Goal: Information Seeking & Learning: Learn about a topic

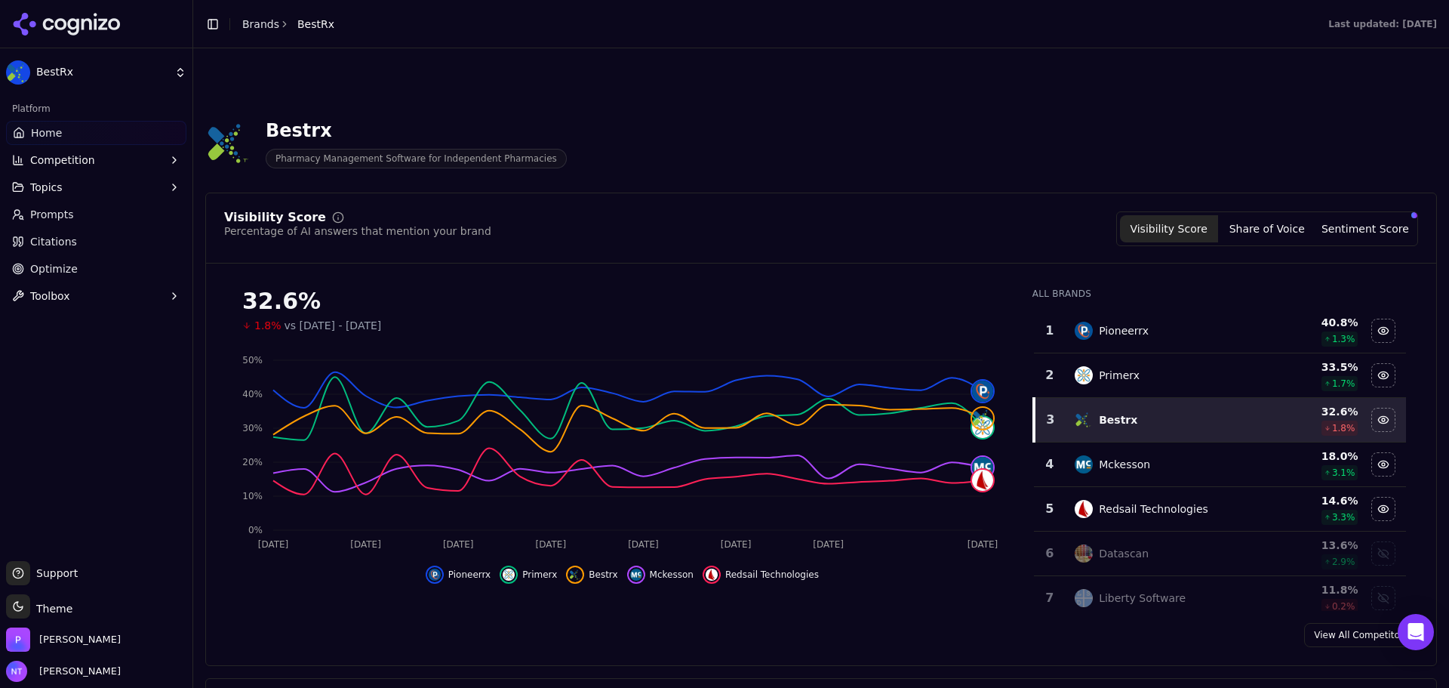
scroll to position [453, 0]
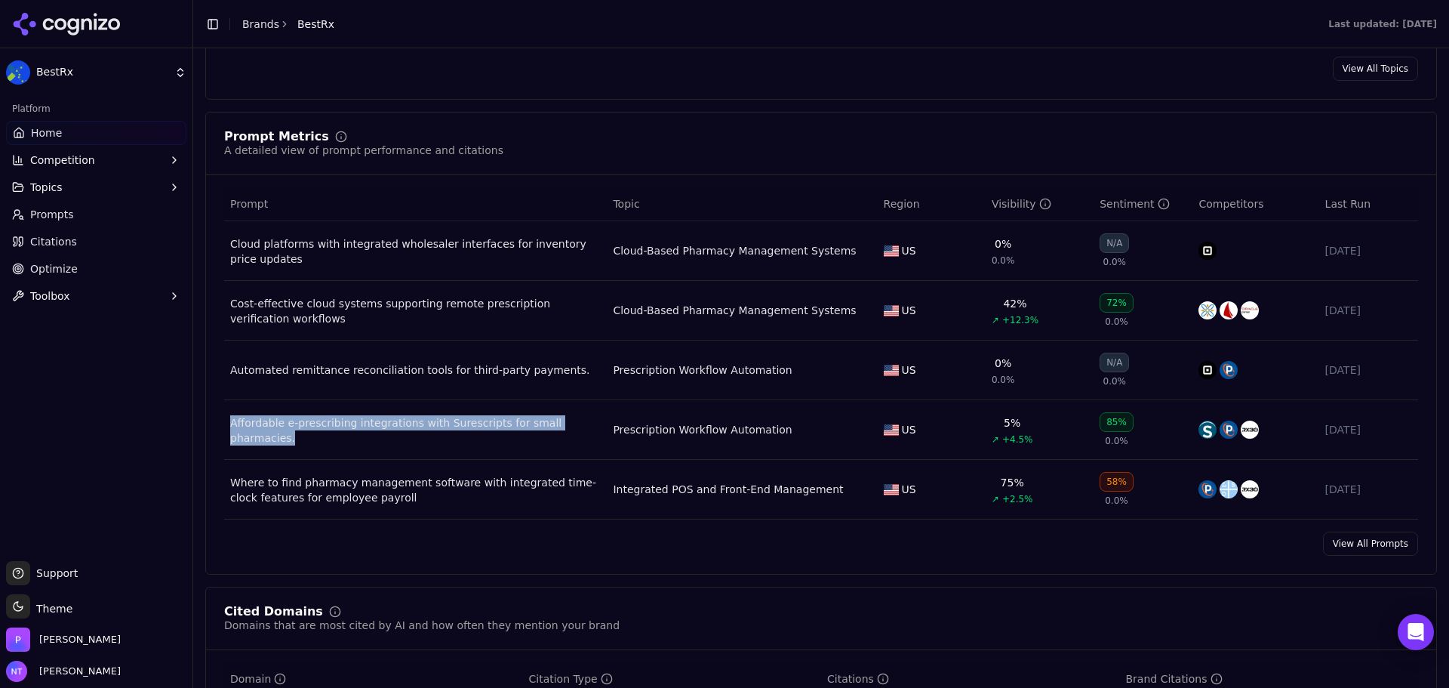
click at [414, 303] on div "Cost-effective cloud systems supporting remote prescription verification workfl…" at bounding box center [415, 311] width 371 height 30
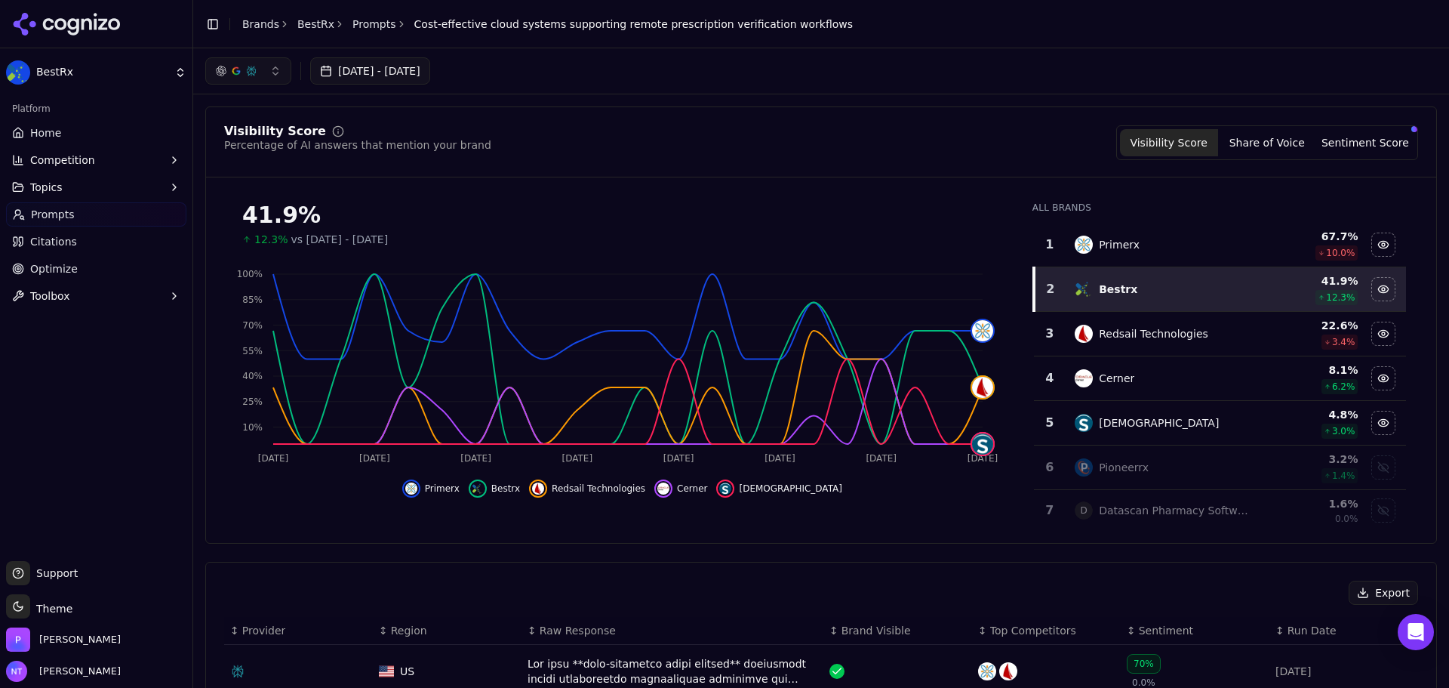
click at [256, 77] on button "button" at bounding box center [248, 70] width 86 height 27
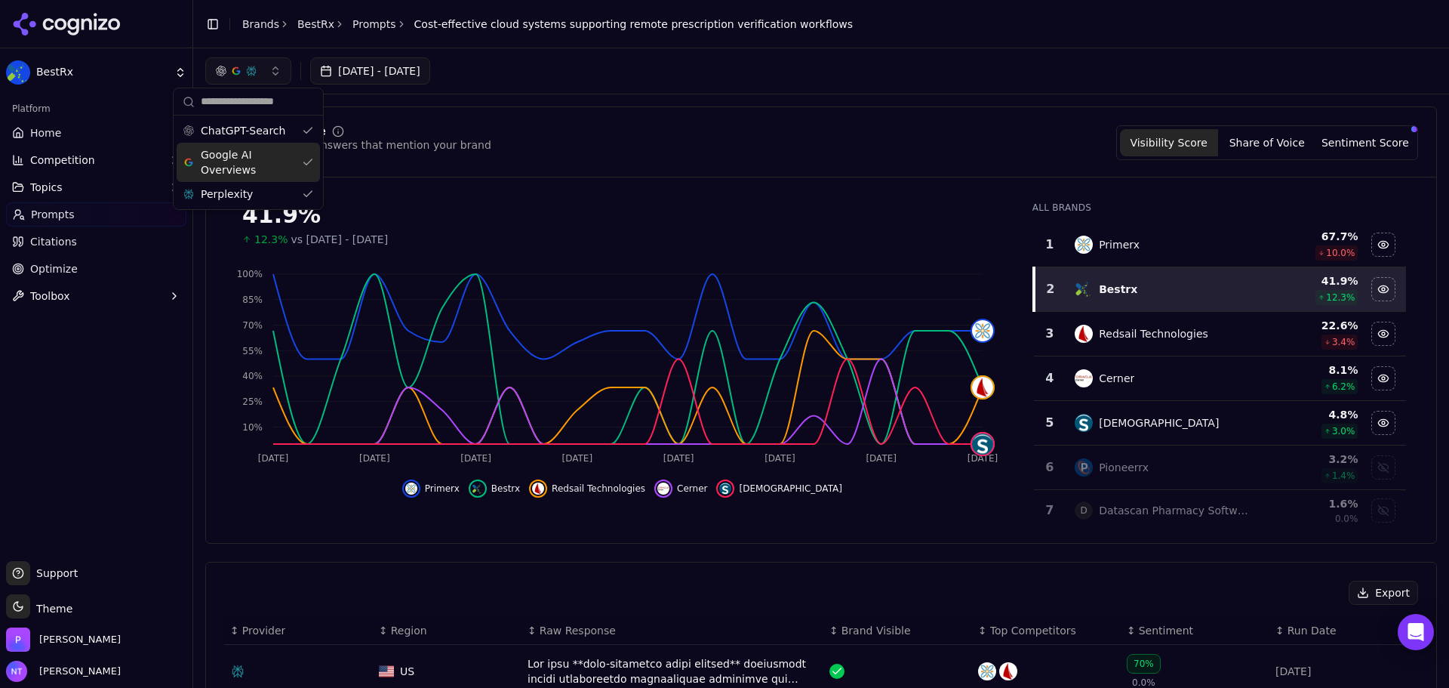
click at [265, 151] on span "Google AI Overviews" at bounding box center [248, 162] width 95 height 30
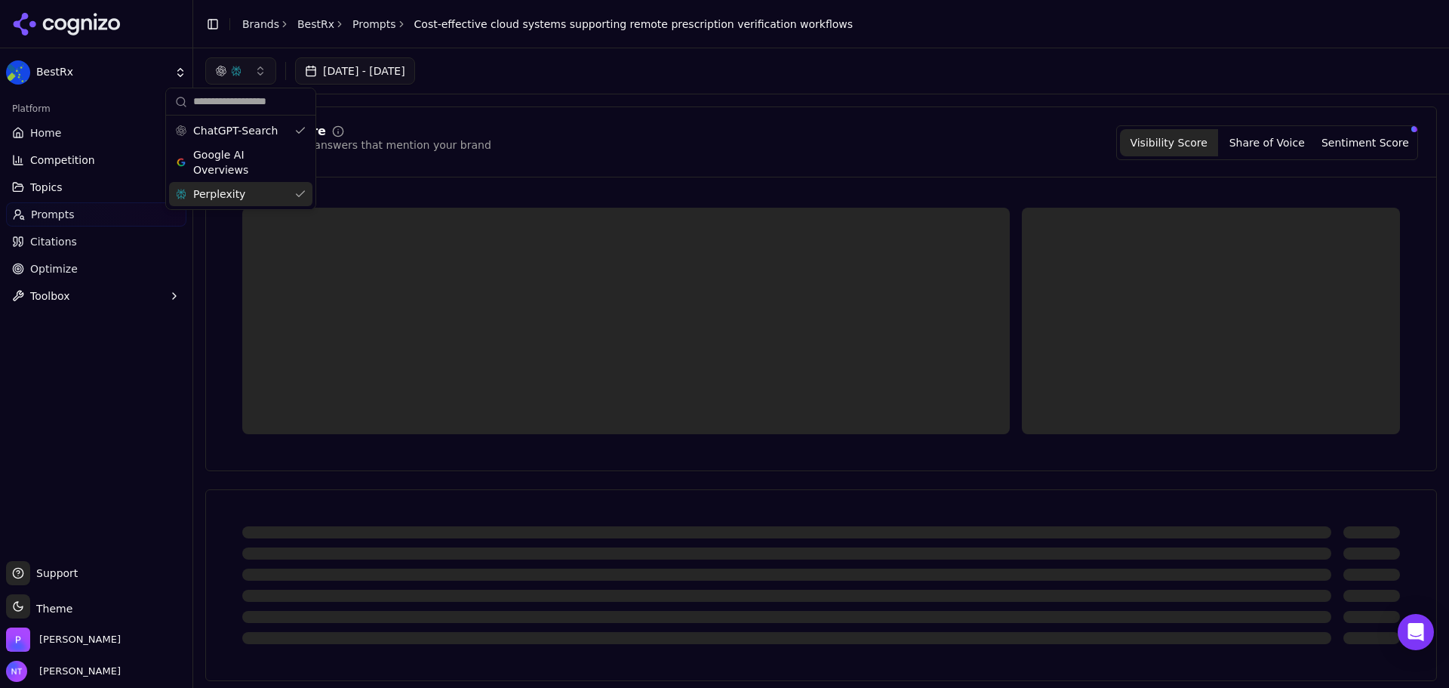
click at [267, 192] on div "Perplexity" at bounding box center [240, 194] width 143 height 24
click at [775, 118] on div "Visibility Score Percentage of AI answers that mention your brand Visibility Sc…" at bounding box center [821, 288] width 1232 height 365
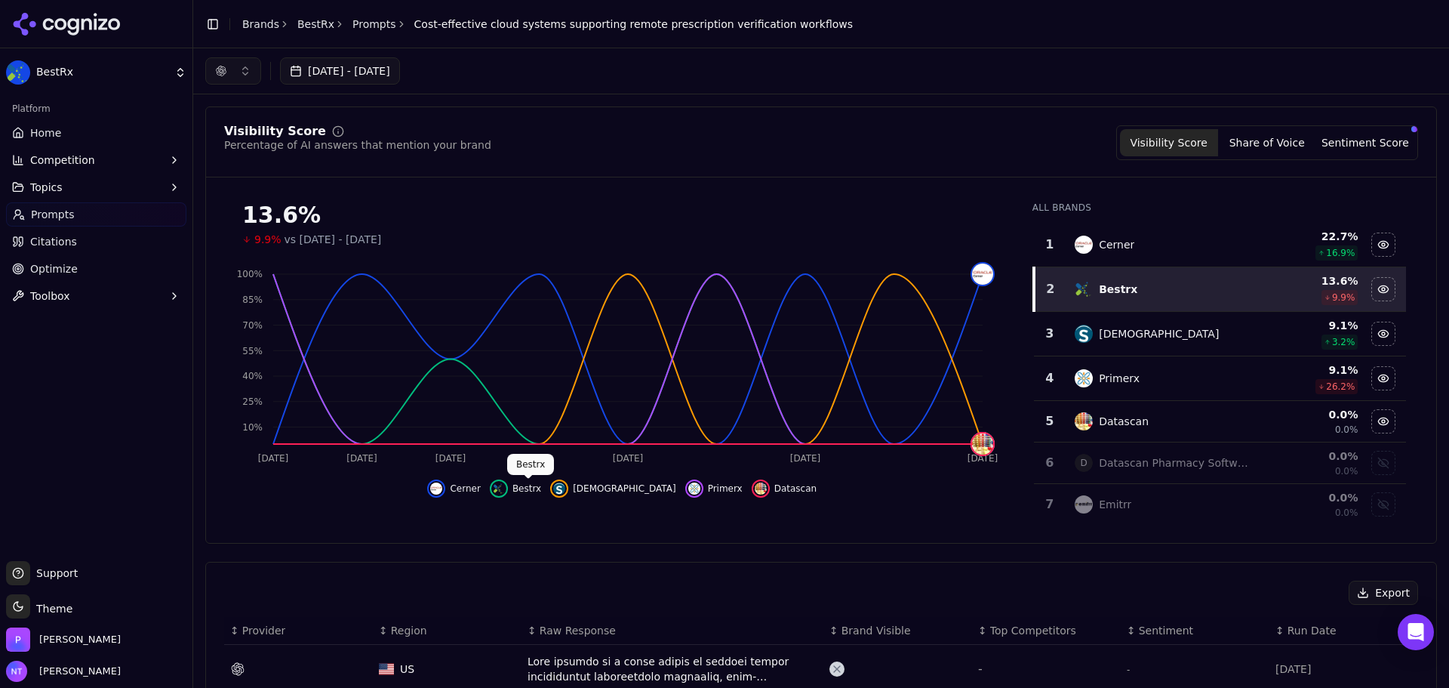
click at [505, 487] on img "Hide bestrx data" at bounding box center [499, 488] width 12 height 12
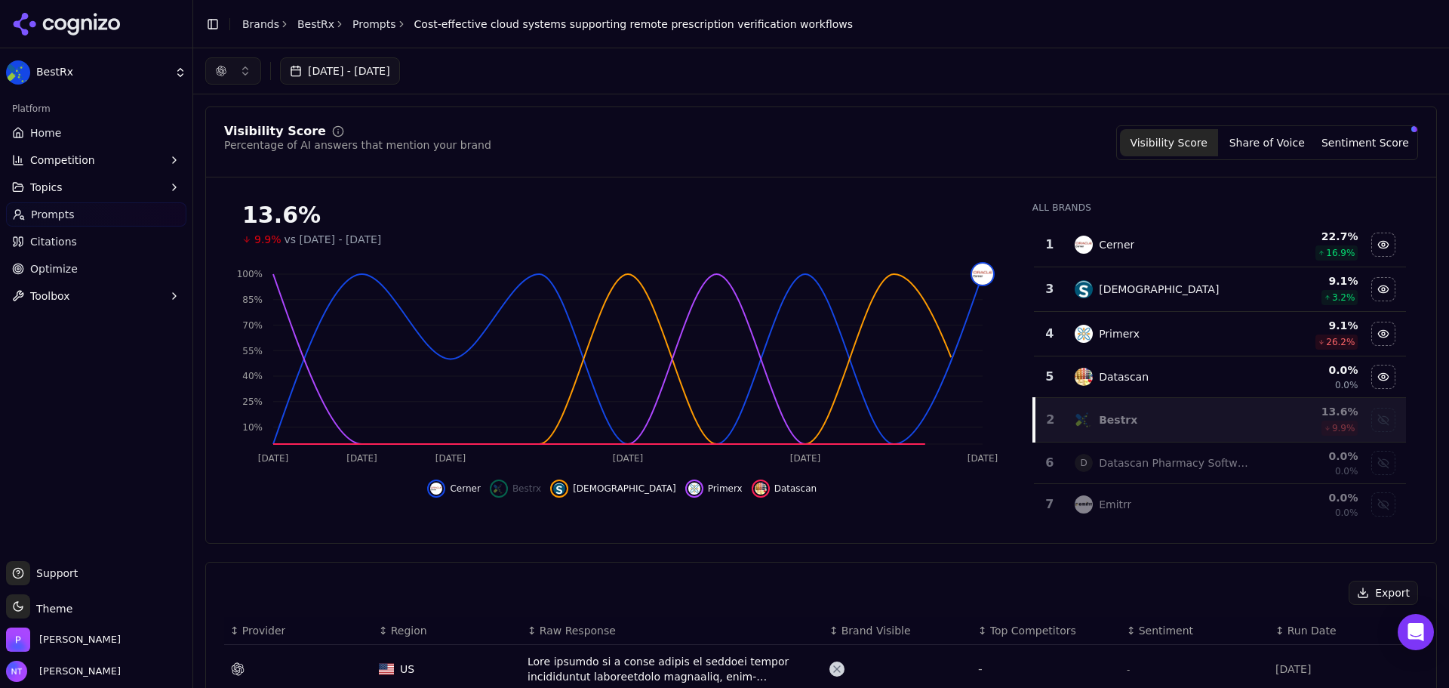
click at [505, 487] on img "Show bestrx data" at bounding box center [499, 488] width 12 height 12
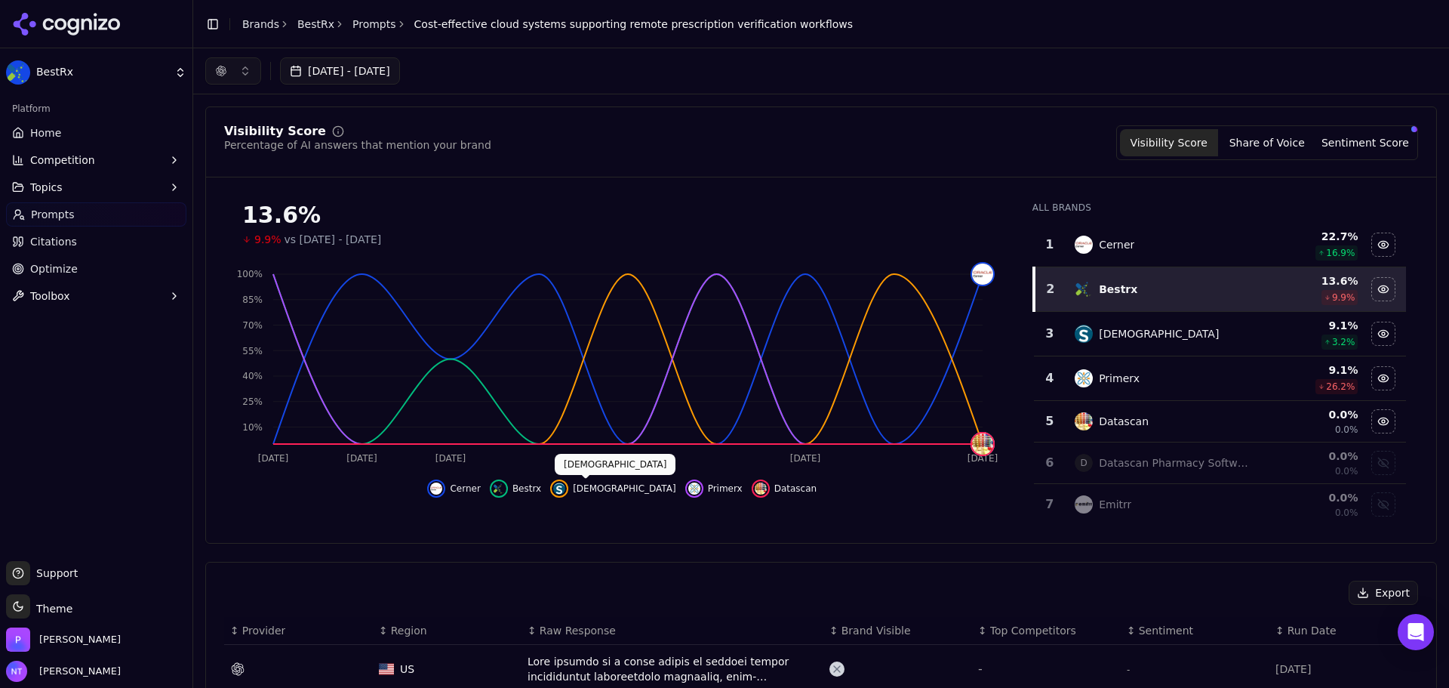
click at [615, 481] on button "[DEMOGRAPHIC_DATA]" at bounding box center [612, 488] width 125 height 18
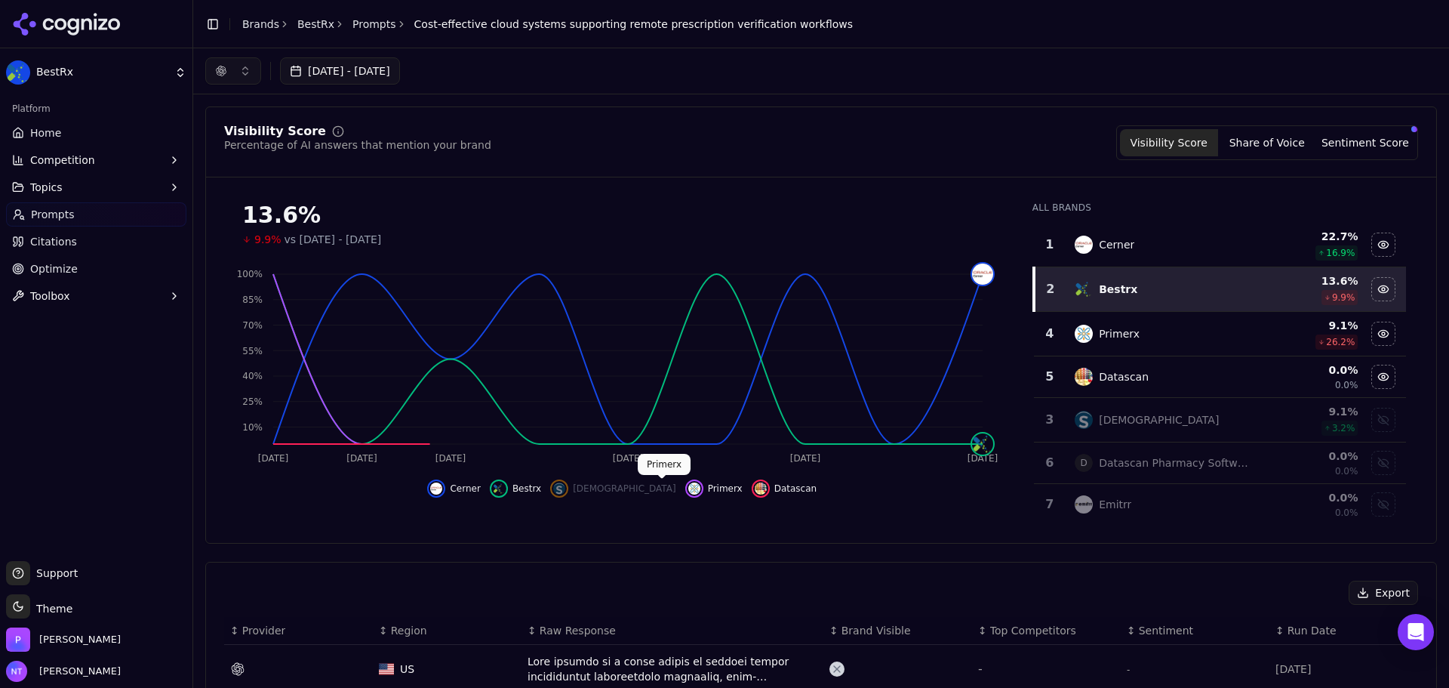
click at [685, 483] on div "Hide primerx data" at bounding box center [694, 488] width 18 height 18
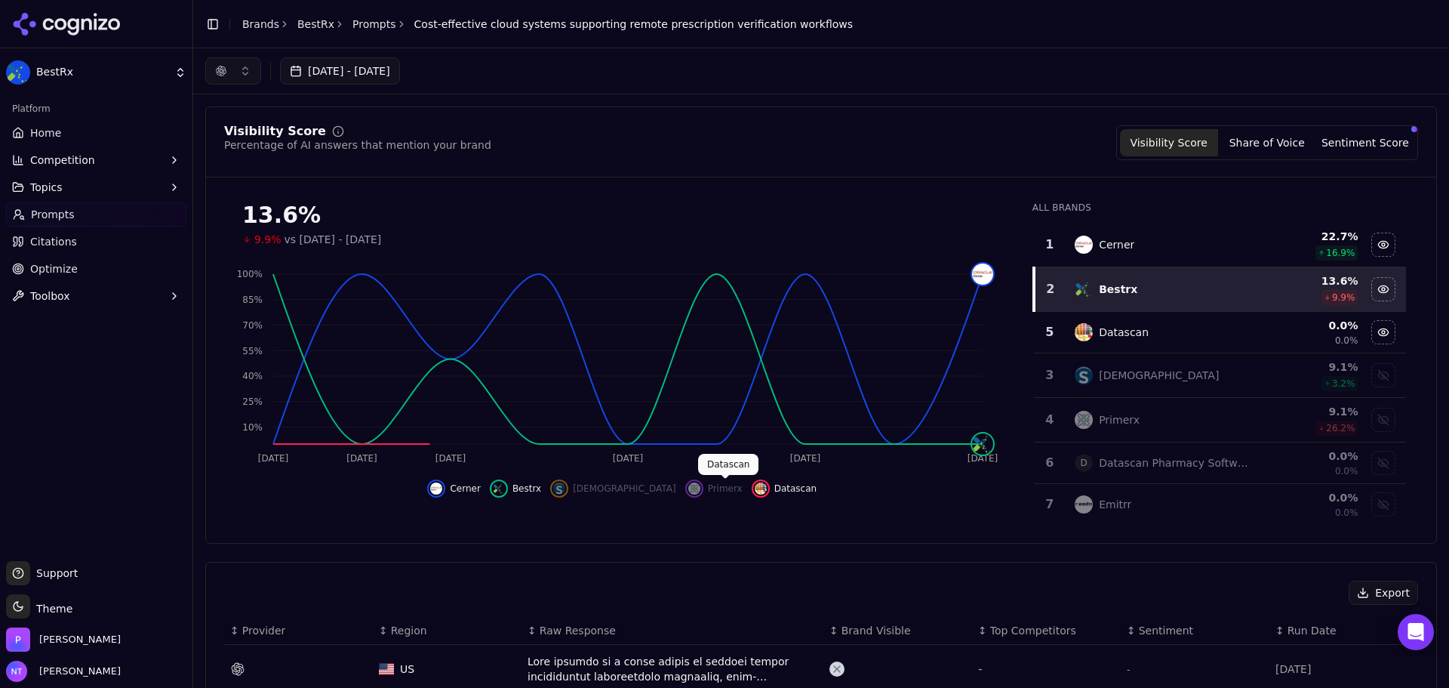
click at [752, 486] on div "Hide datascan data" at bounding box center [761, 488] width 18 height 18
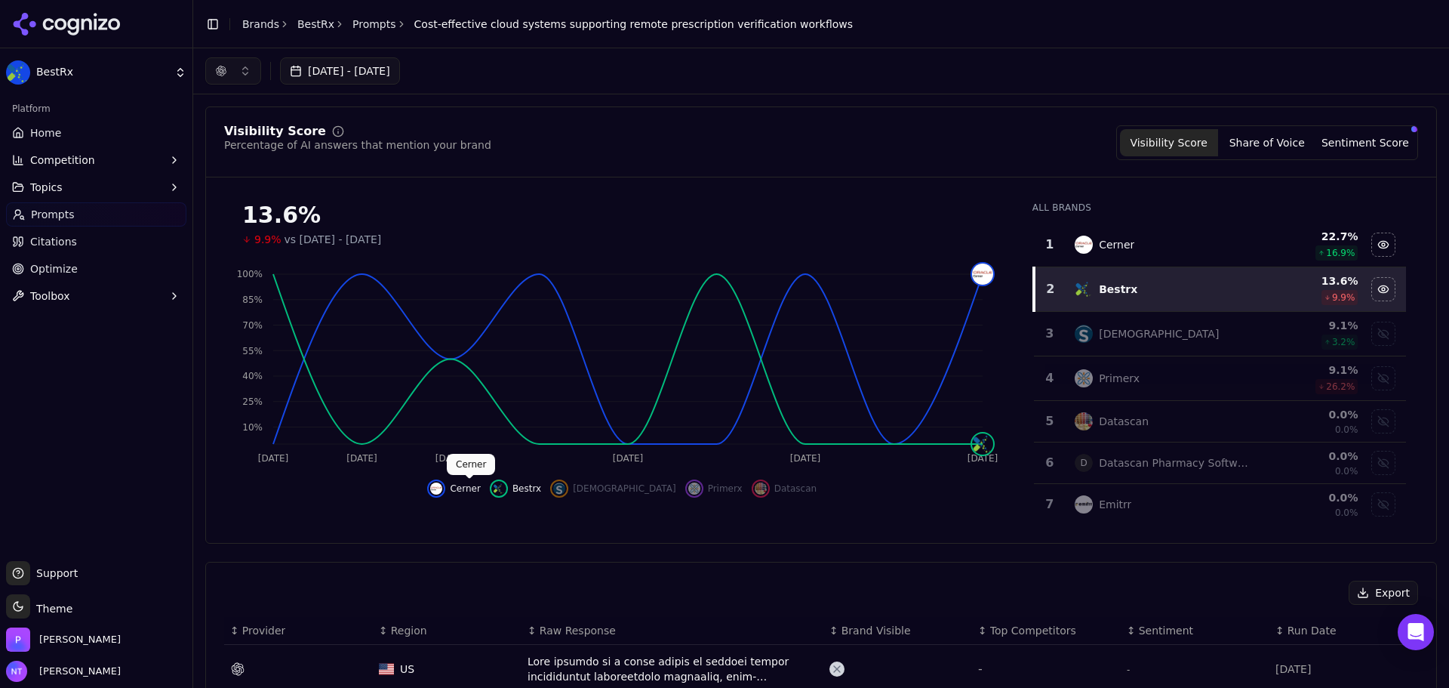
click at [442, 488] on img "Hide cerner data" at bounding box center [436, 488] width 12 height 12
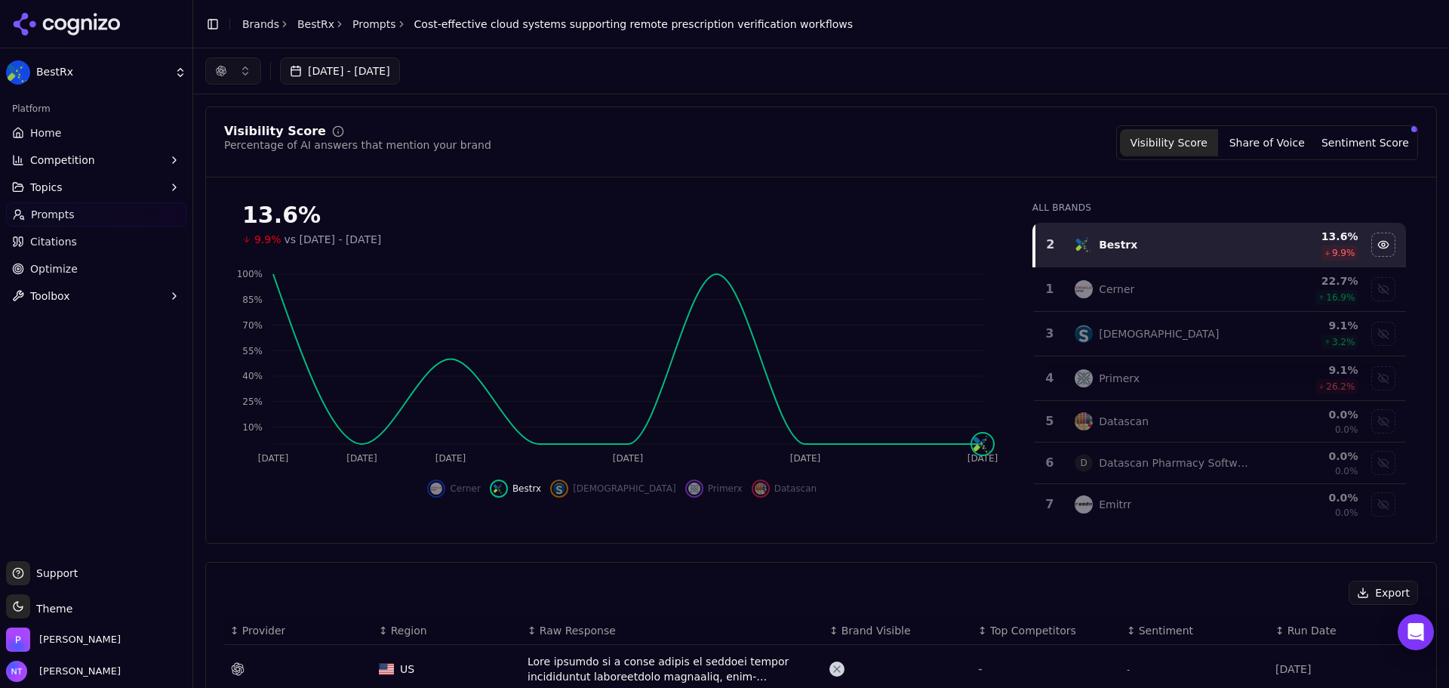
click at [568, 481] on div "Show surescripts data" at bounding box center [559, 488] width 18 height 18
click at [642, 482] on button "[DEMOGRAPHIC_DATA]" at bounding box center [612, 488] width 125 height 18
click at [755, 488] on img "Show datascan data" at bounding box center [761, 488] width 12 height 12
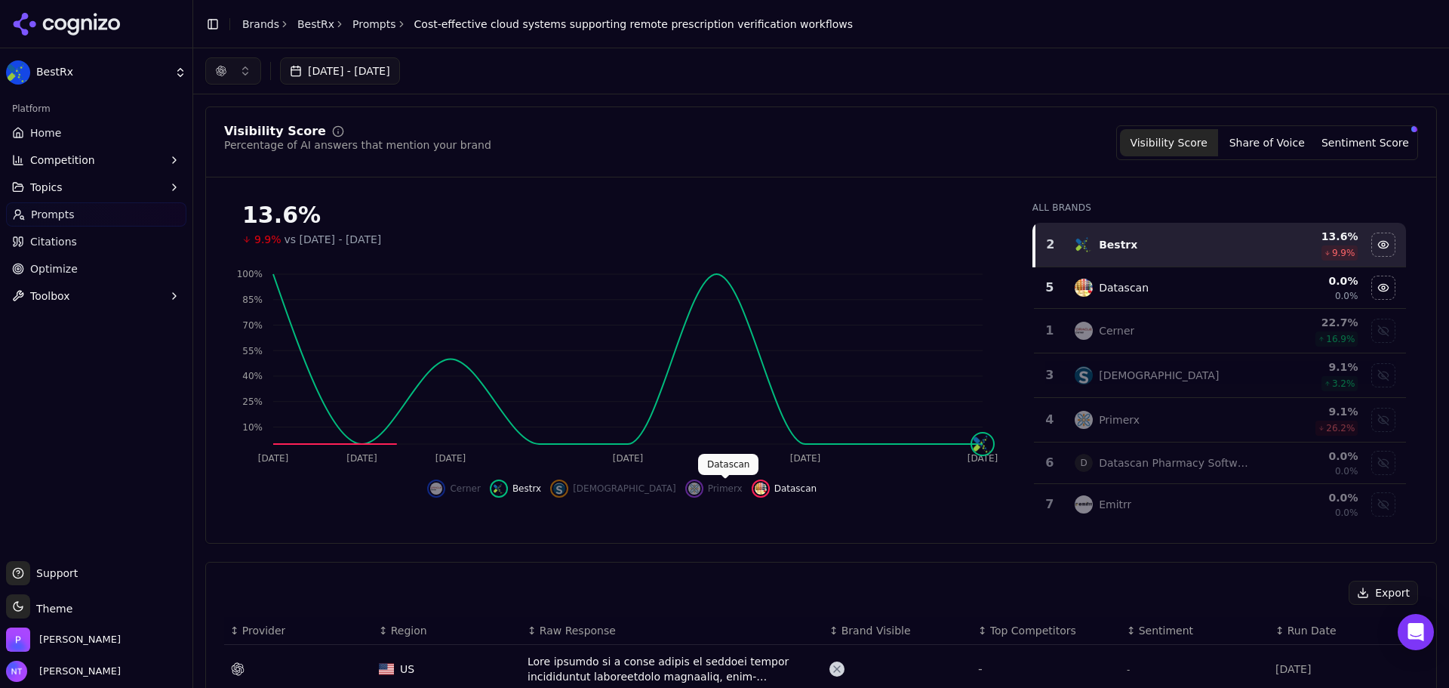
click at [685, 491] on button "Primerx" at bounding box center [713, 488] width 57 height 18
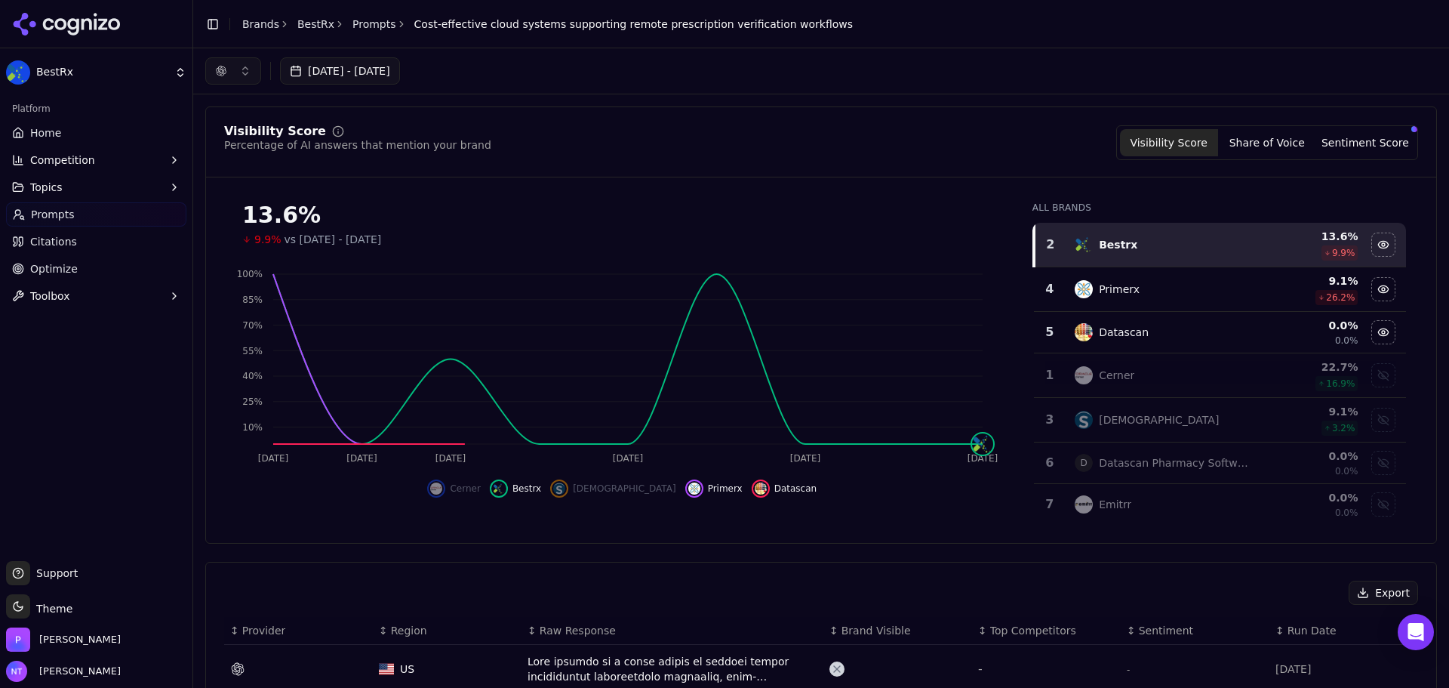
click at [568, 488] on div "Show surescripts data" at bounding box center [559, 488] width 18 height 18
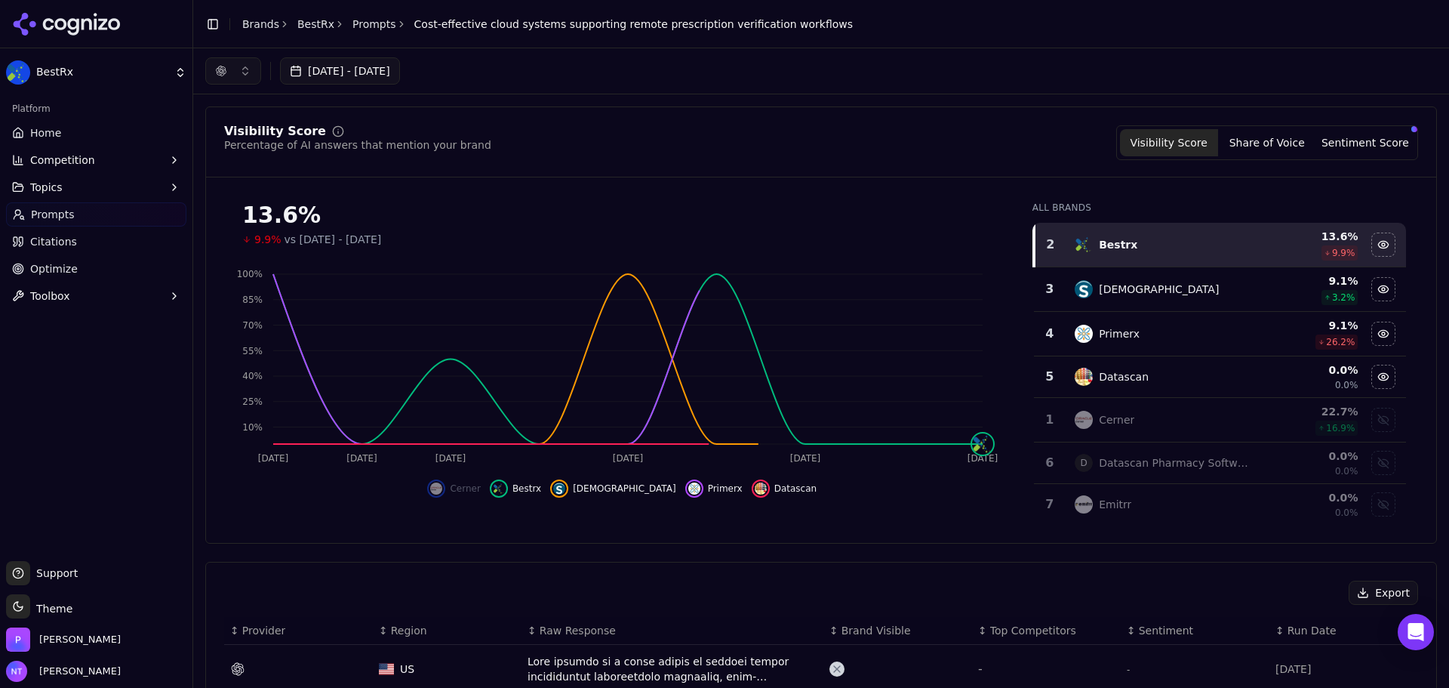
click at [445, 482] on div "Show cerner data" at bounding box center [436, 488] width 18 height 18
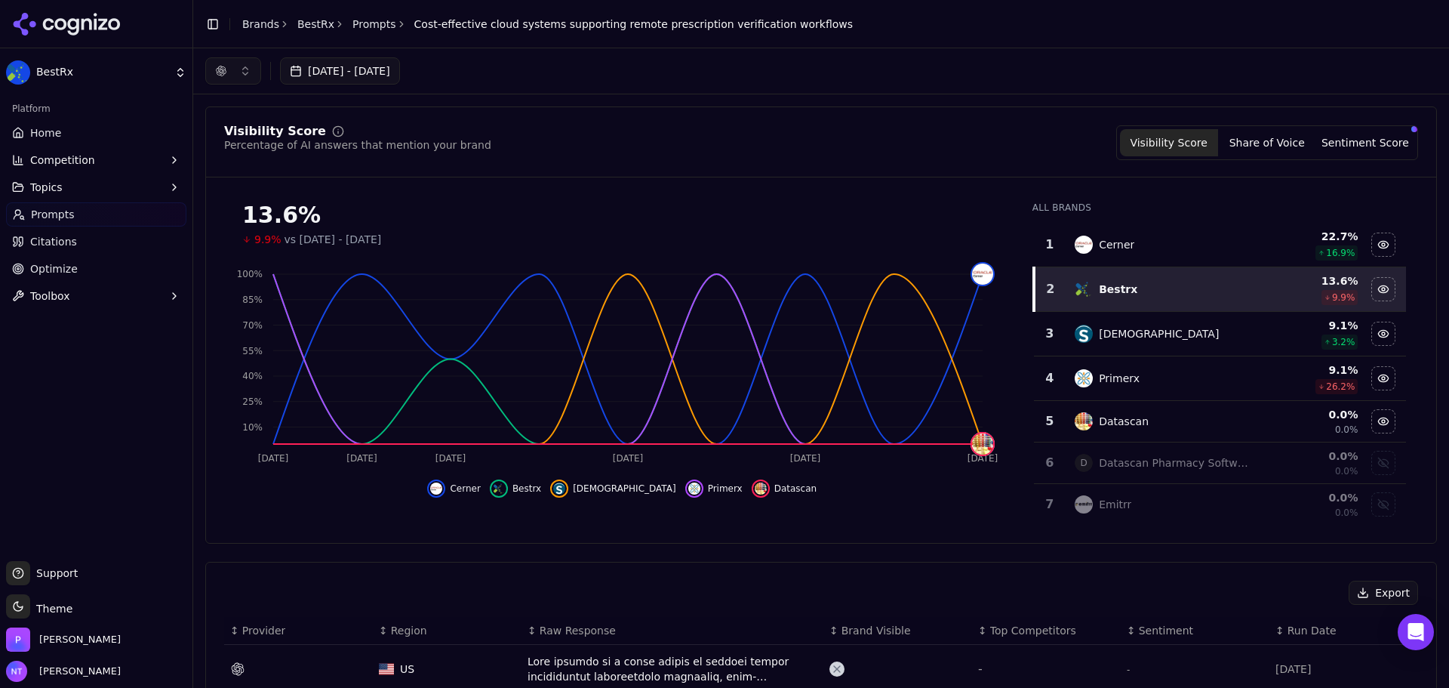
click at [362, 25] on link "Prompts" at bounding box center [374, 24] width 44 height 15
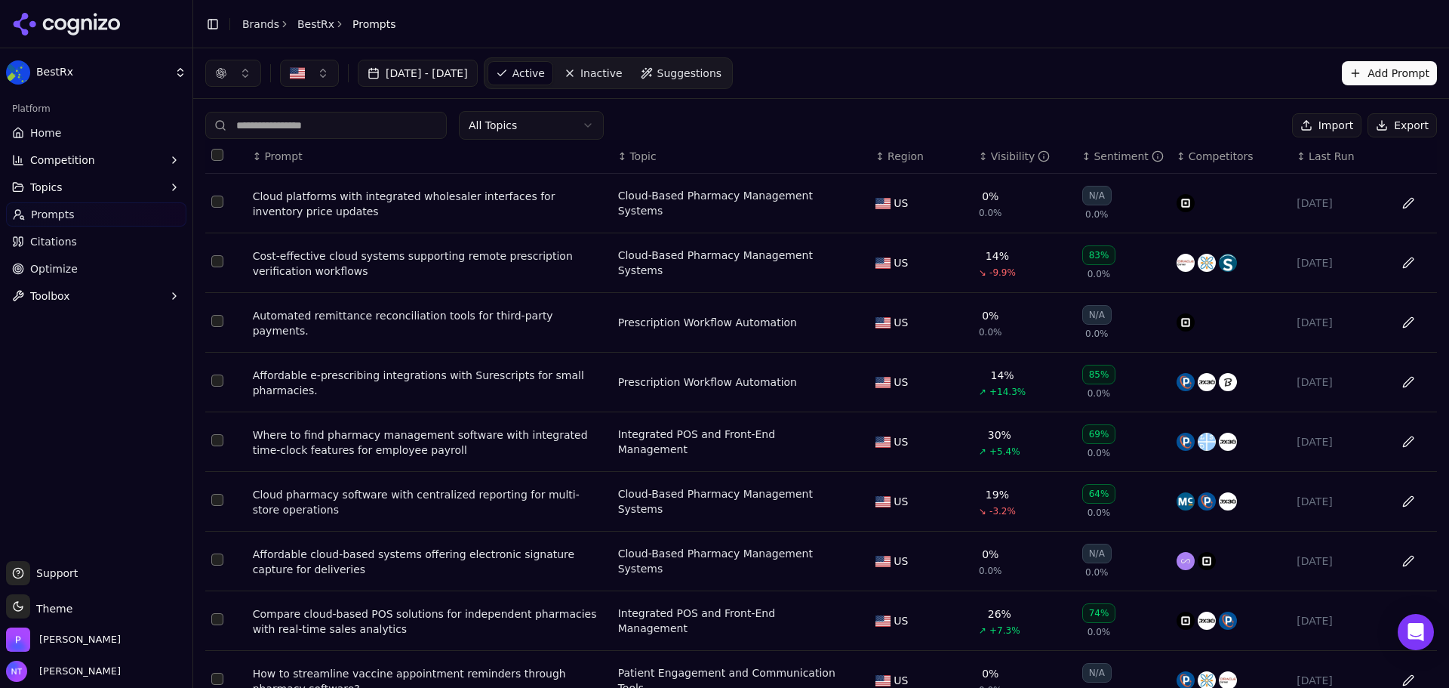
click at [311, 22] on link "BestRx" at bounding box center [315, 24] width 37 height 15
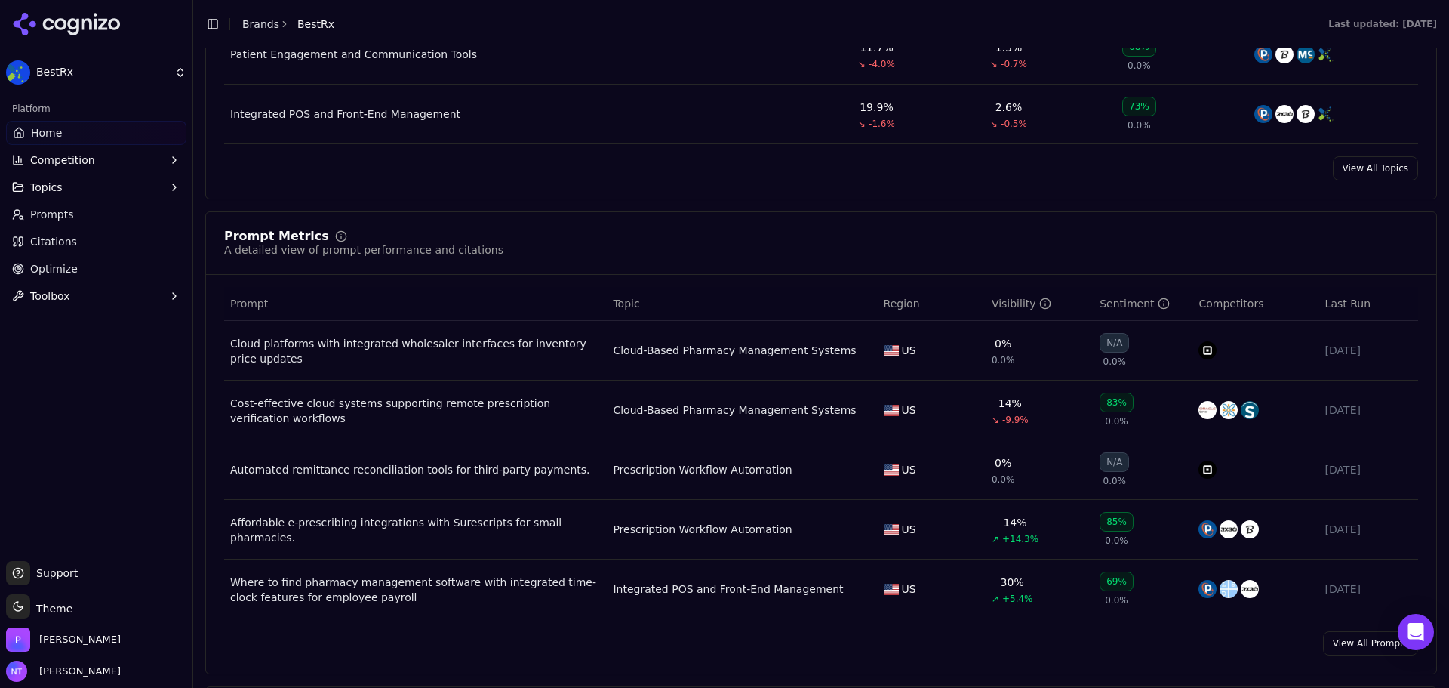
scroll to position [981, 0]
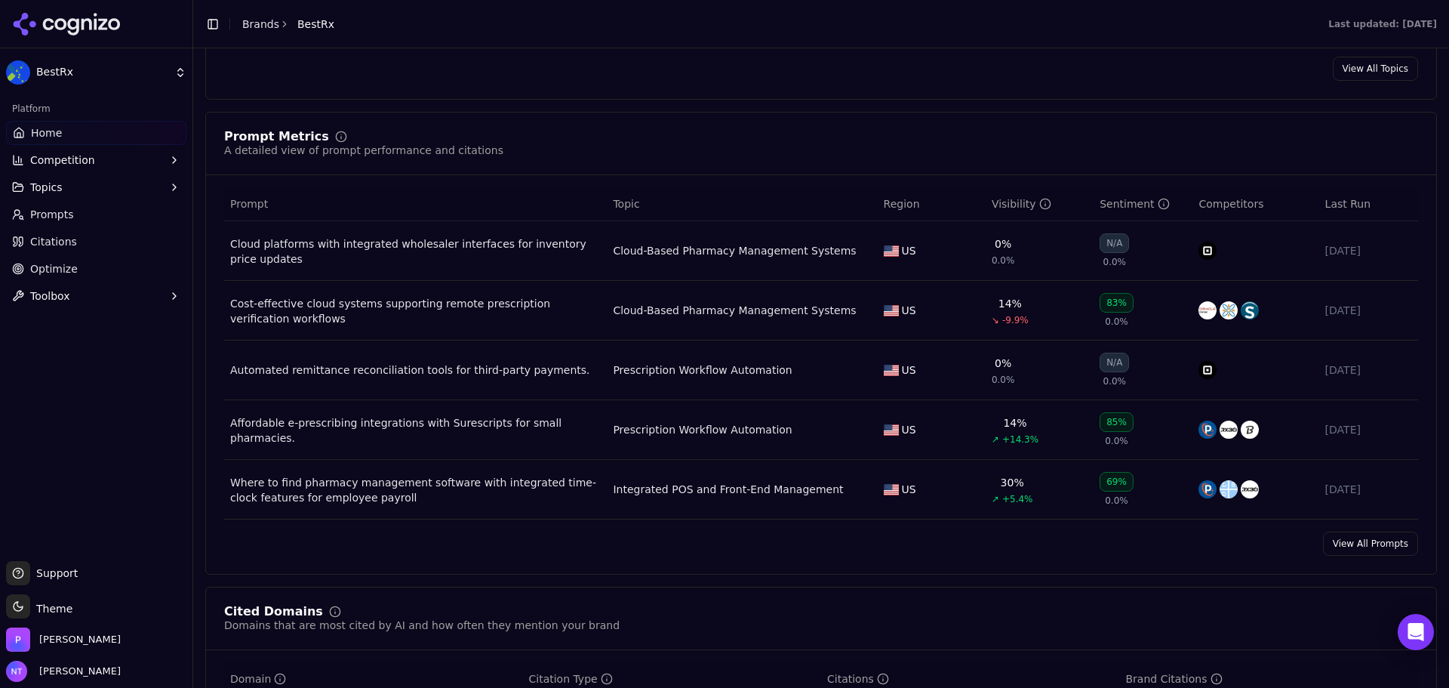
click at [420, 485] on div "Where to find pharmacy management software with integrated time-clock features …" at bounding box center [415, 490] width 371 height 30
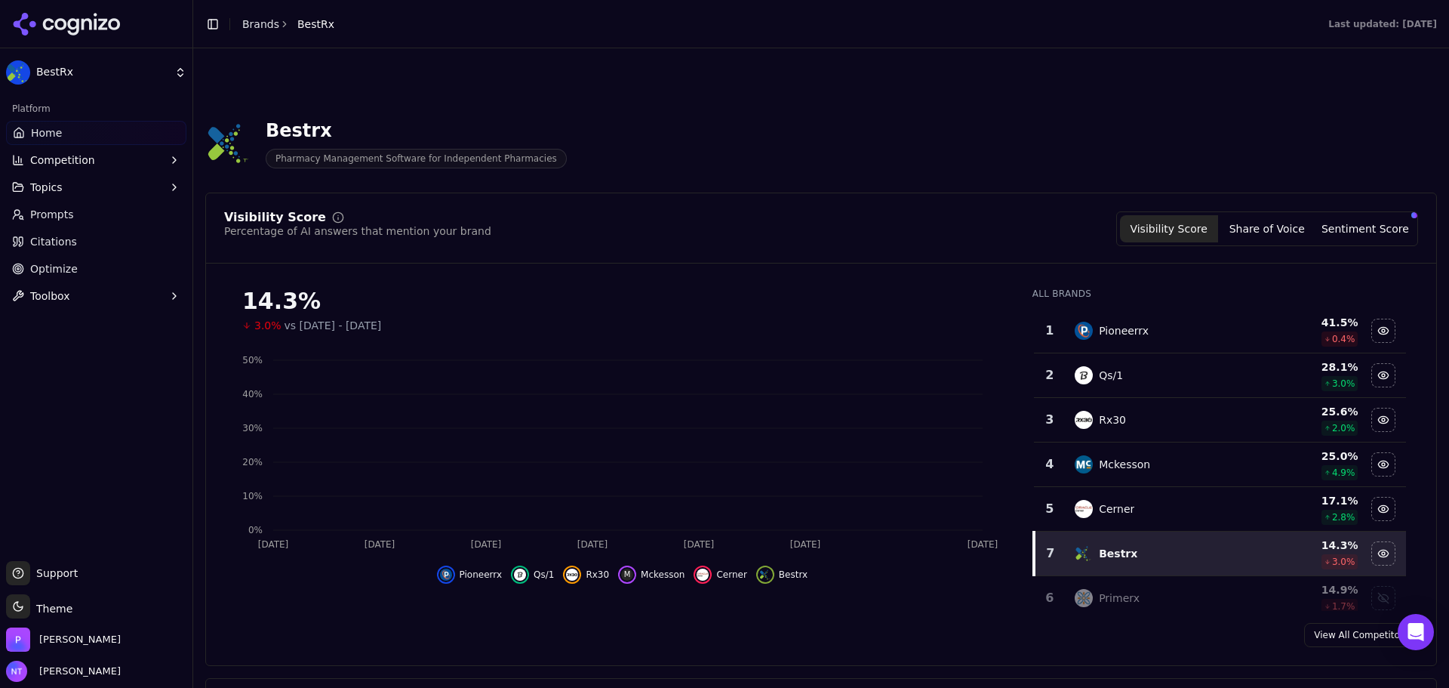
scroll to position [977, 0]
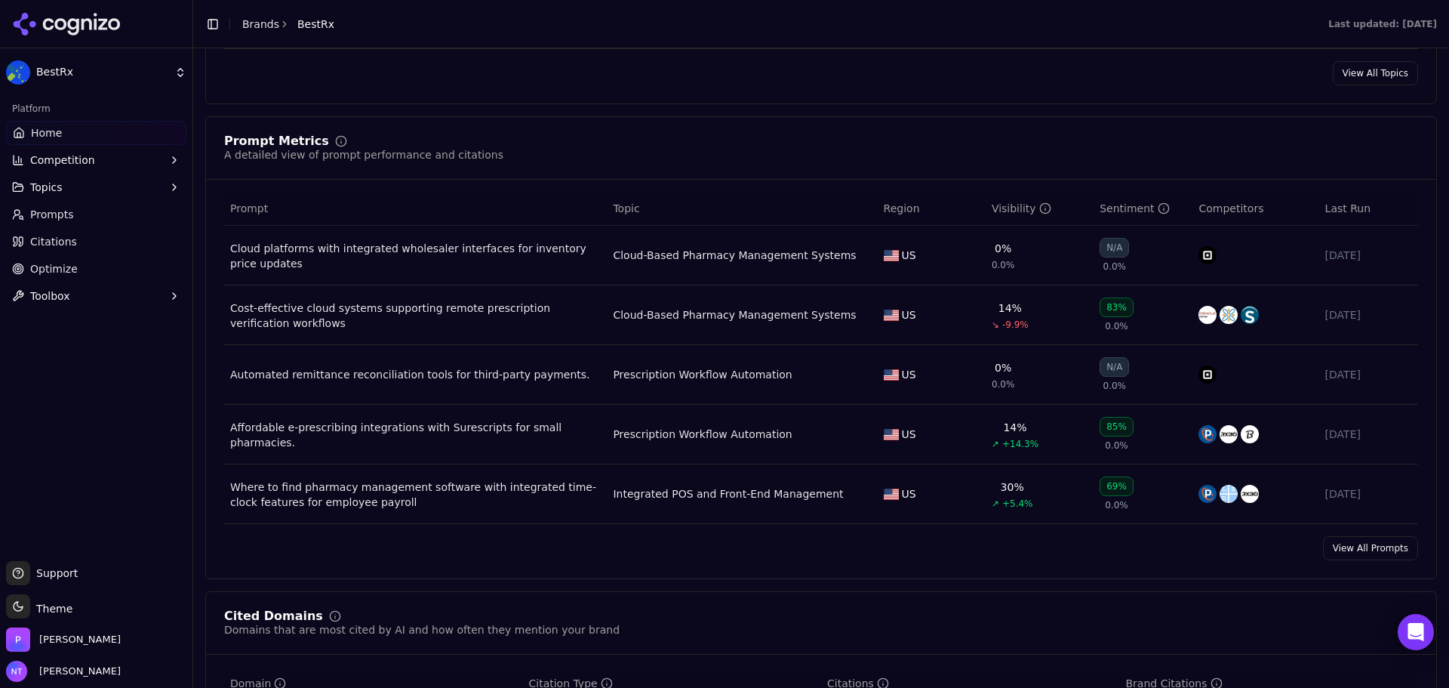
click at [453, 434] on div "Affordable e-prescribing integrations with Surescripts for small pharmacies." at bounding box center [415, 435] width 371 height 30
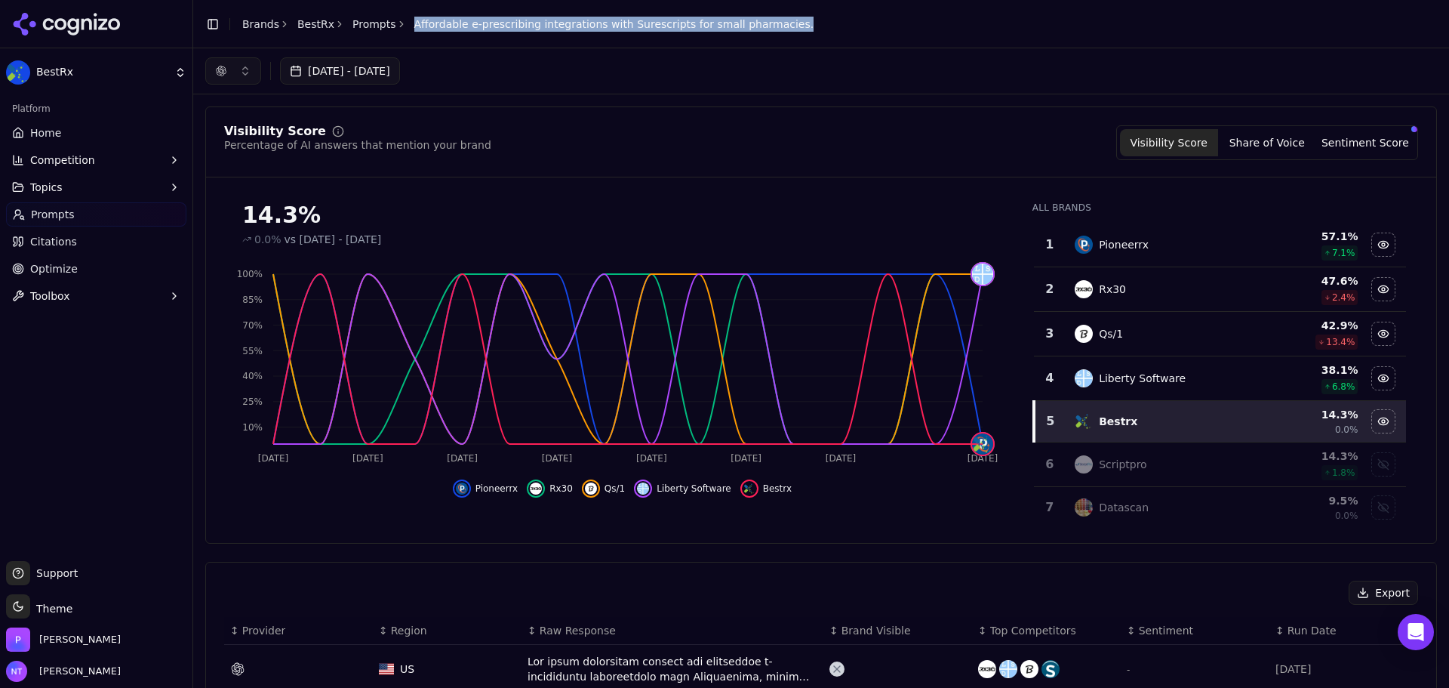
drag, startPoint x: 768, startPoint y: 27, endPoint x: 402, endPoint y: 26, distance: 366.1
click at [402, 26] on header "Toggle Sidebar Brands BestRx Prompts Affordable e-prescribing integrations with…" at bounding box center [821, 24] width 1256 height 48
copy span "Affordable e-prescribing integrations with Surescripts for small pharmacies."
click at [367, 19] on link "Prompts" at bounding box center [374, 24] width 44 height 15
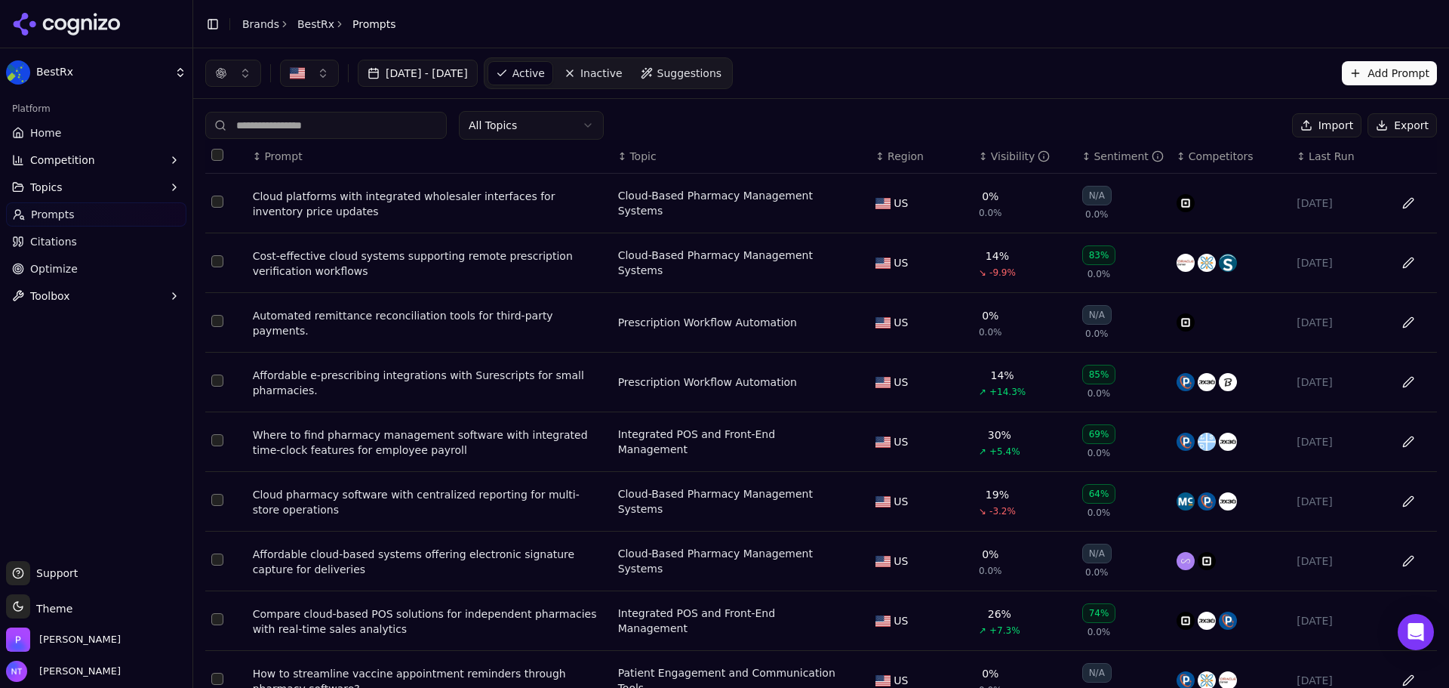
click at [314, 16] on div "Toggle Sidebar Brands BestRx Prompts" at bounding box center [300, 24] width 215 height 21
click at [312, 23] on link "BestRx" at bounding box center [315, 24] width 37 height 15
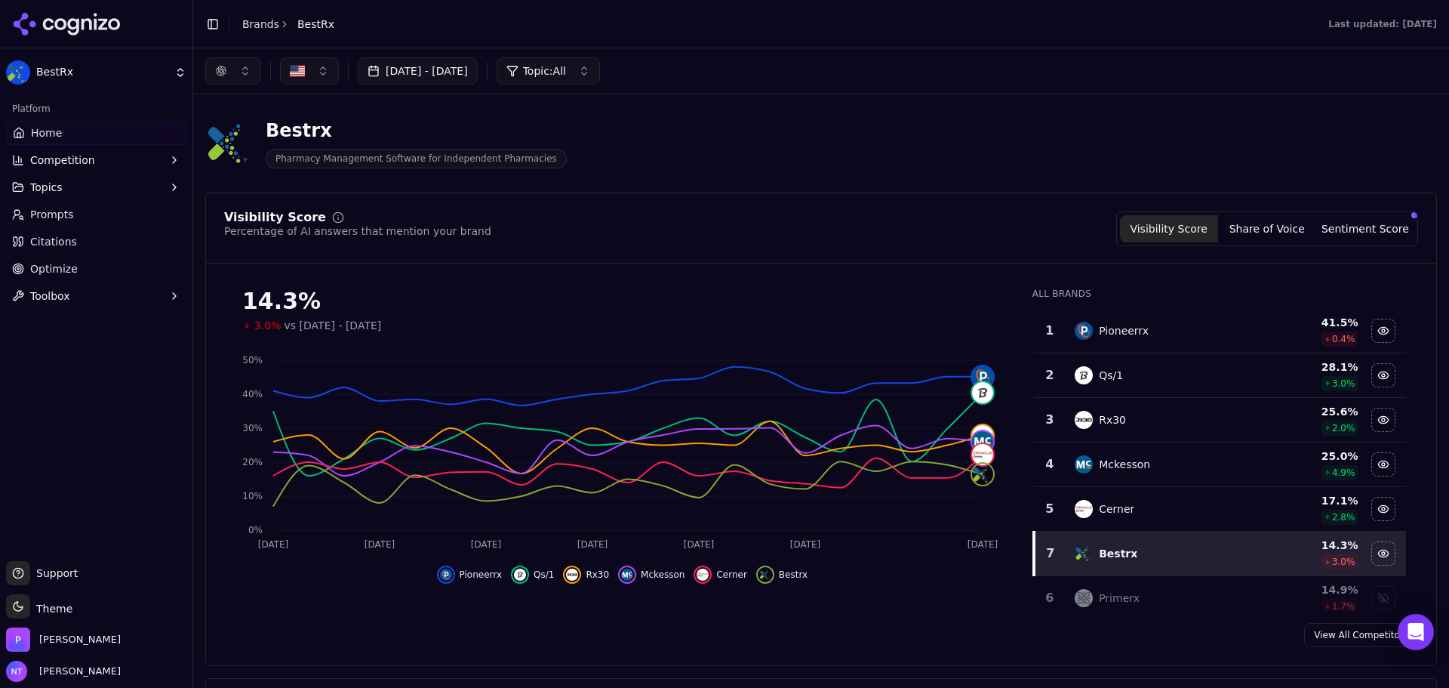
click at [261, 27] on link "Brands" at bounding box center [260, 24] width 37 height 12
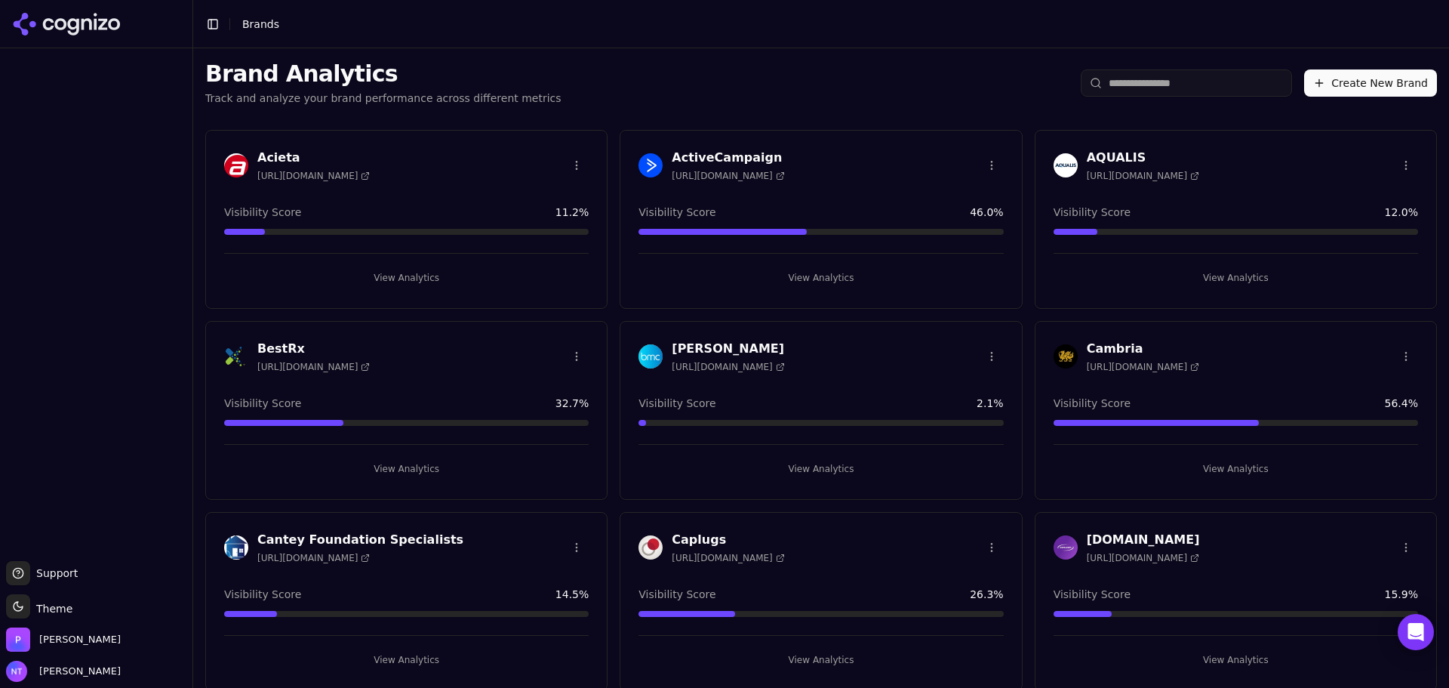
click at [1196, 82] on input "search" at bounding box center [1186, 82] width 211 height 27
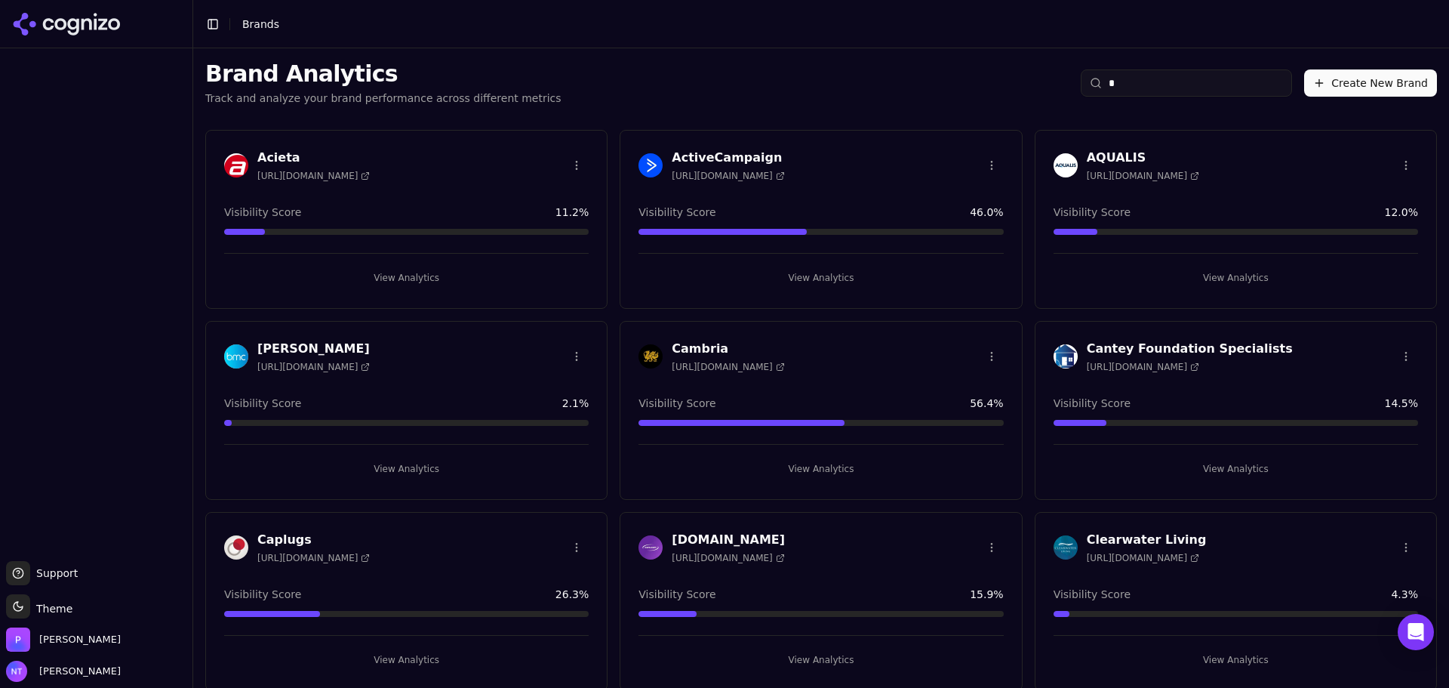
type input "*"
click at [1097, 144] on div "AQUALIS [URL][DOMAIN_NAME] Visibility Score 12.0 % View Analytics" at bounding box center [1236, 219] width 402 height 179
click at [1102, 151] on h3 "AQUALIS" at bounding box center [1143, 158] width 112 height 18
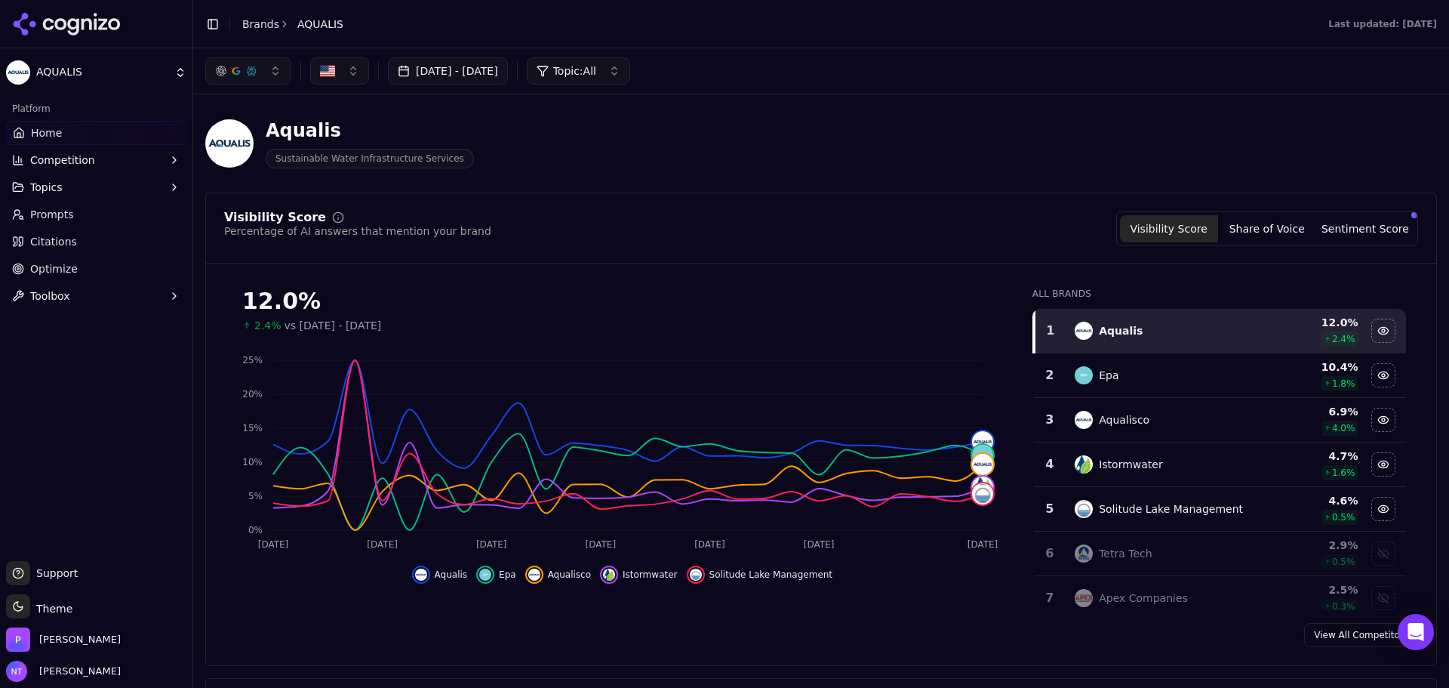
click at [269, 69] on button "button" at bounding box center [248, 70] width 86 height 27
click at [245, 157] on span "Google AI Overviews" at bounding box center [248, 162] width 95 height 30
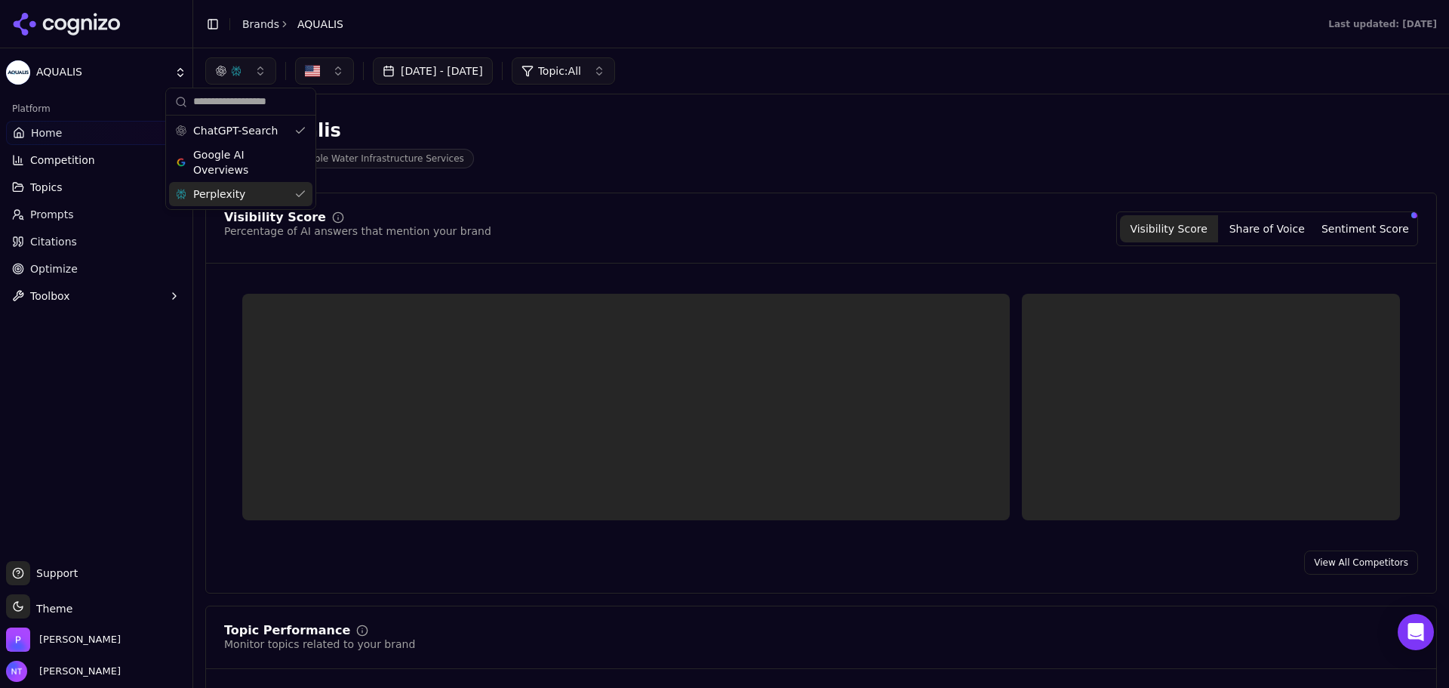
click at [248, 189] on div "Perplexity" at bounding box center [240, 194] width 143 height 24
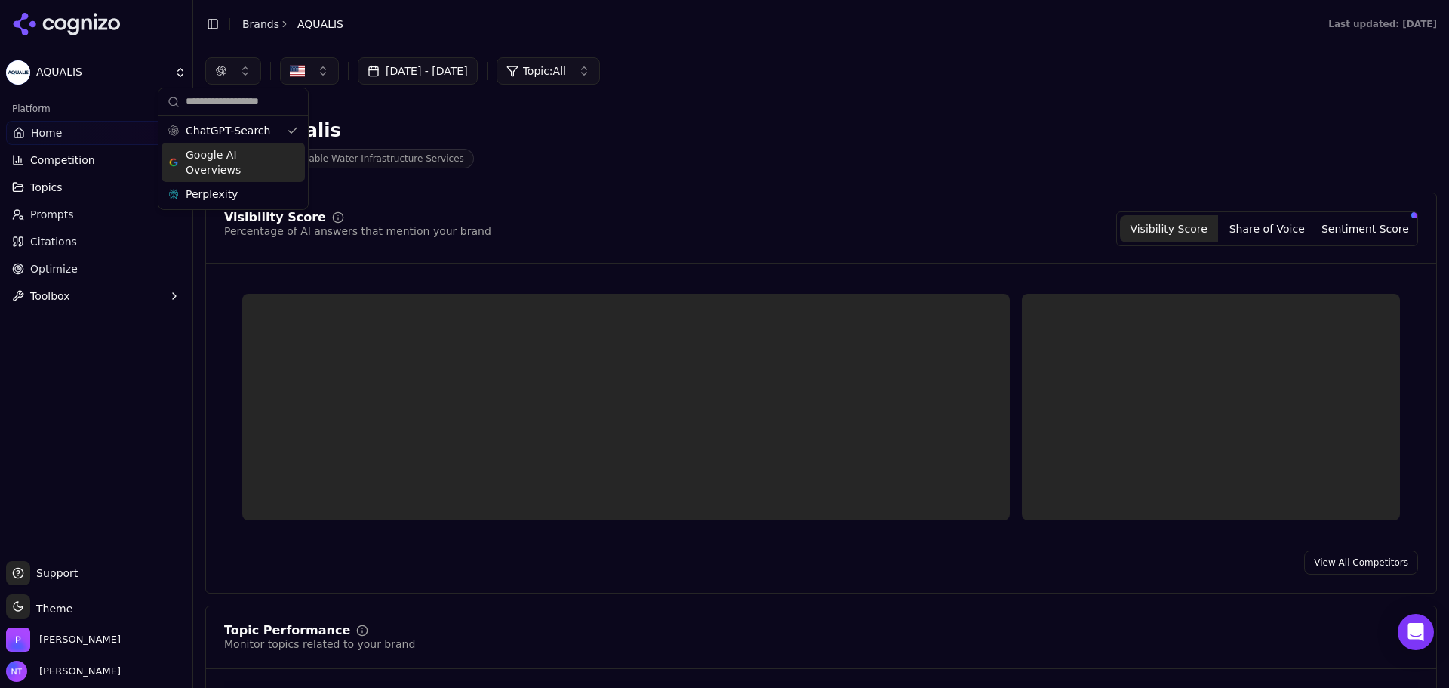
click at [756, 168] on div "Aqualis Sustainable Water Infrastructure Services" at bounding box center [821, 143] width 1232 height 74
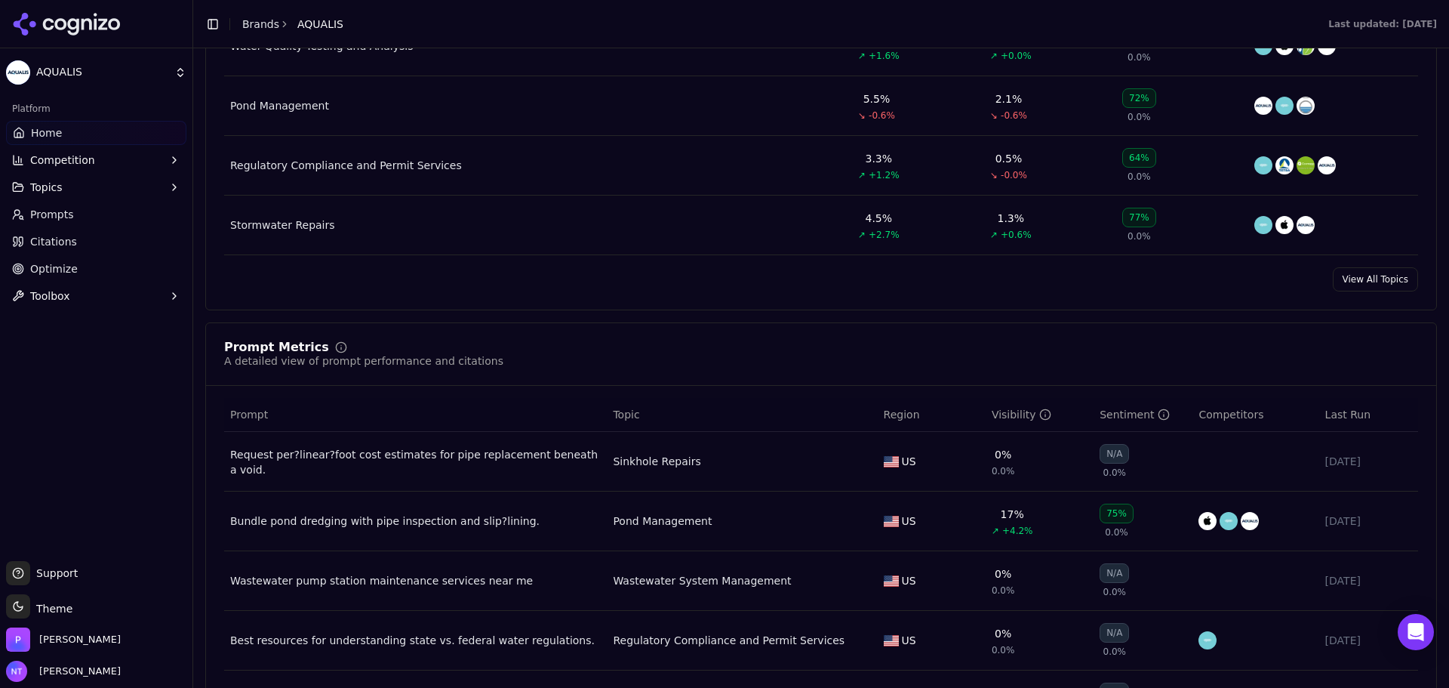
scroll to position [906, 0]
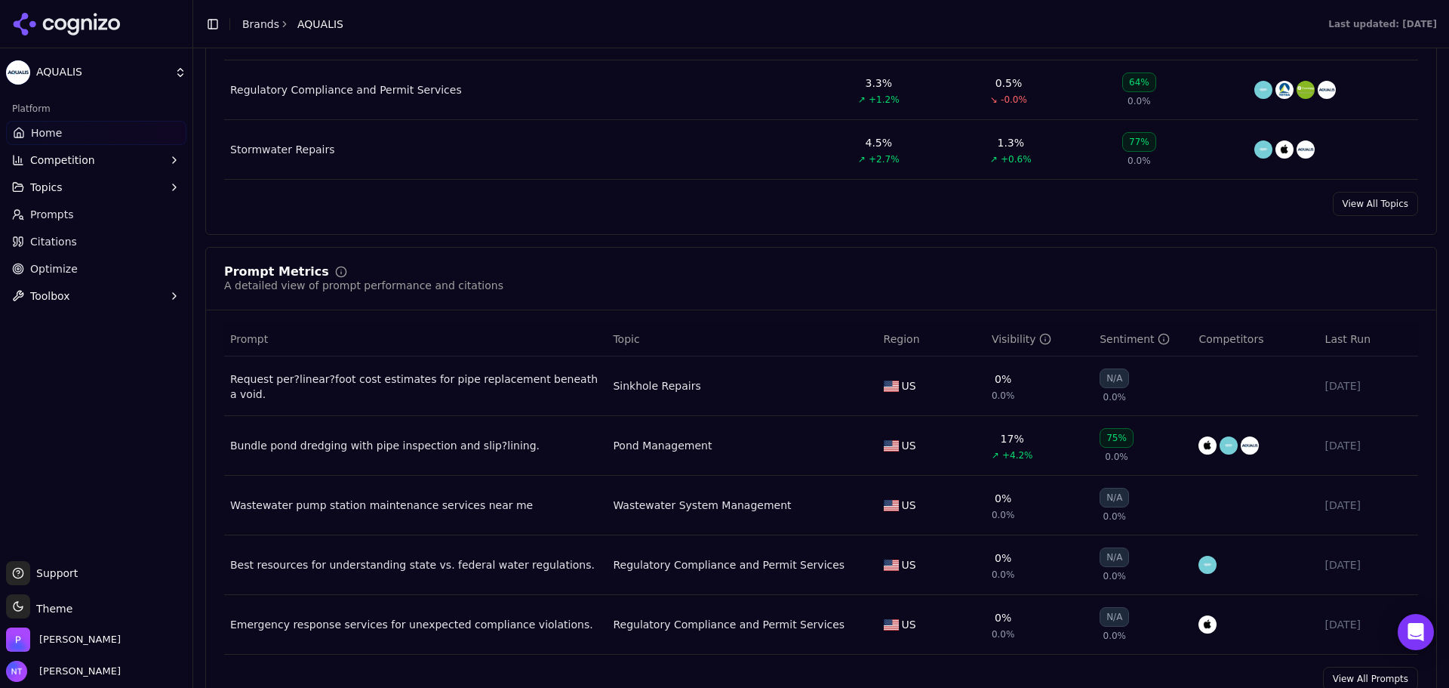
click at [666, 282] on div "Prompt Metrics A detailed view of prompt performance and citations" at bounding box center [821, 279] width 1194 height 27
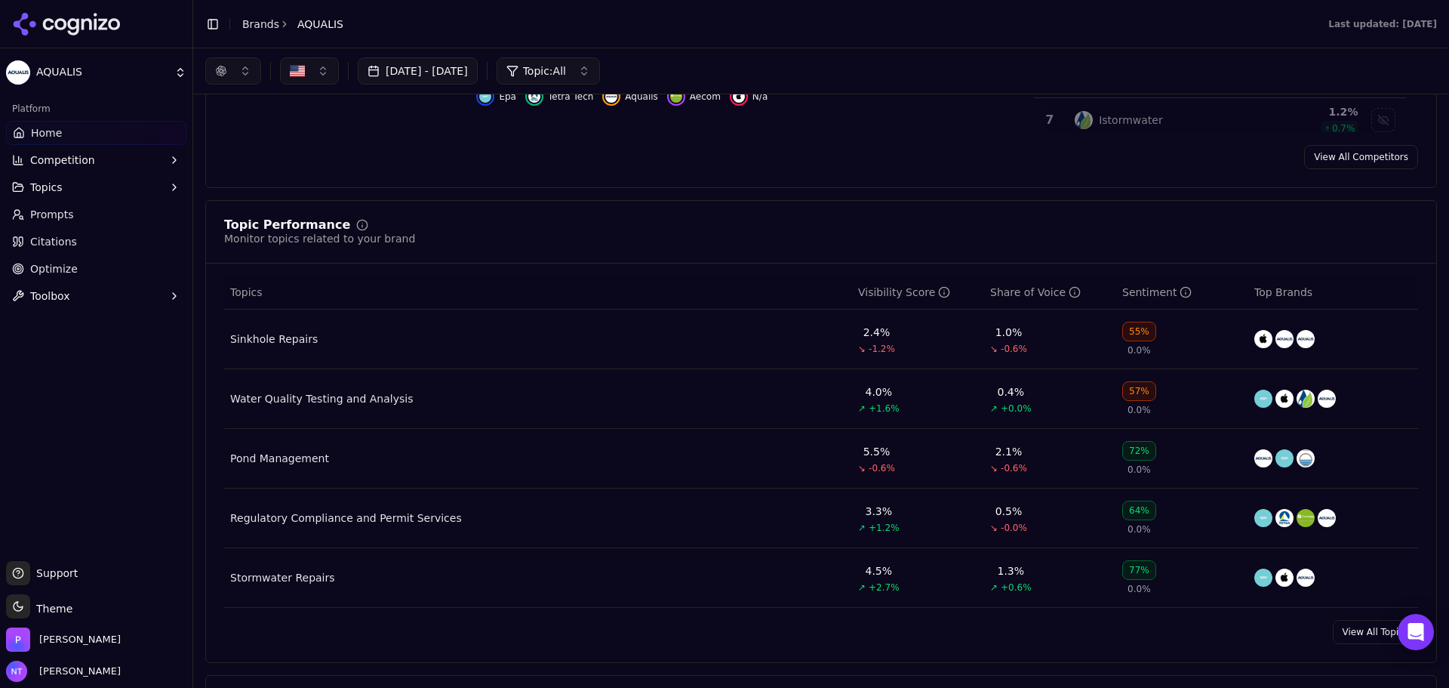
scroll to position [0, 0]
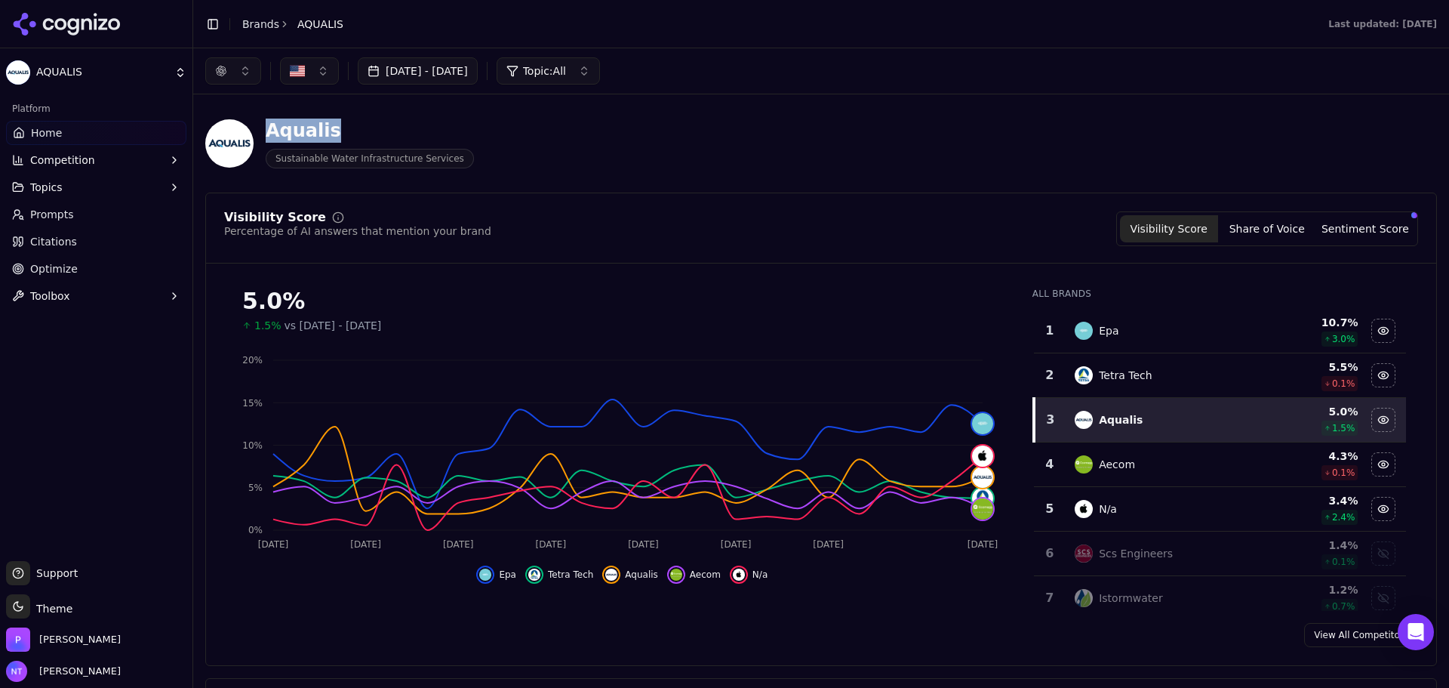
drag, startPoint x: 361, startPoint y: 132, endPoint x: 298, endPoint y: 129, distance: 62.7
click at [271, 134] on div "Aqualis" at bounding box center [370, 131] width 208 height 24
click at [319, 126] on div "Aqualis" at bounding box center [370, 131] width 208 height 24
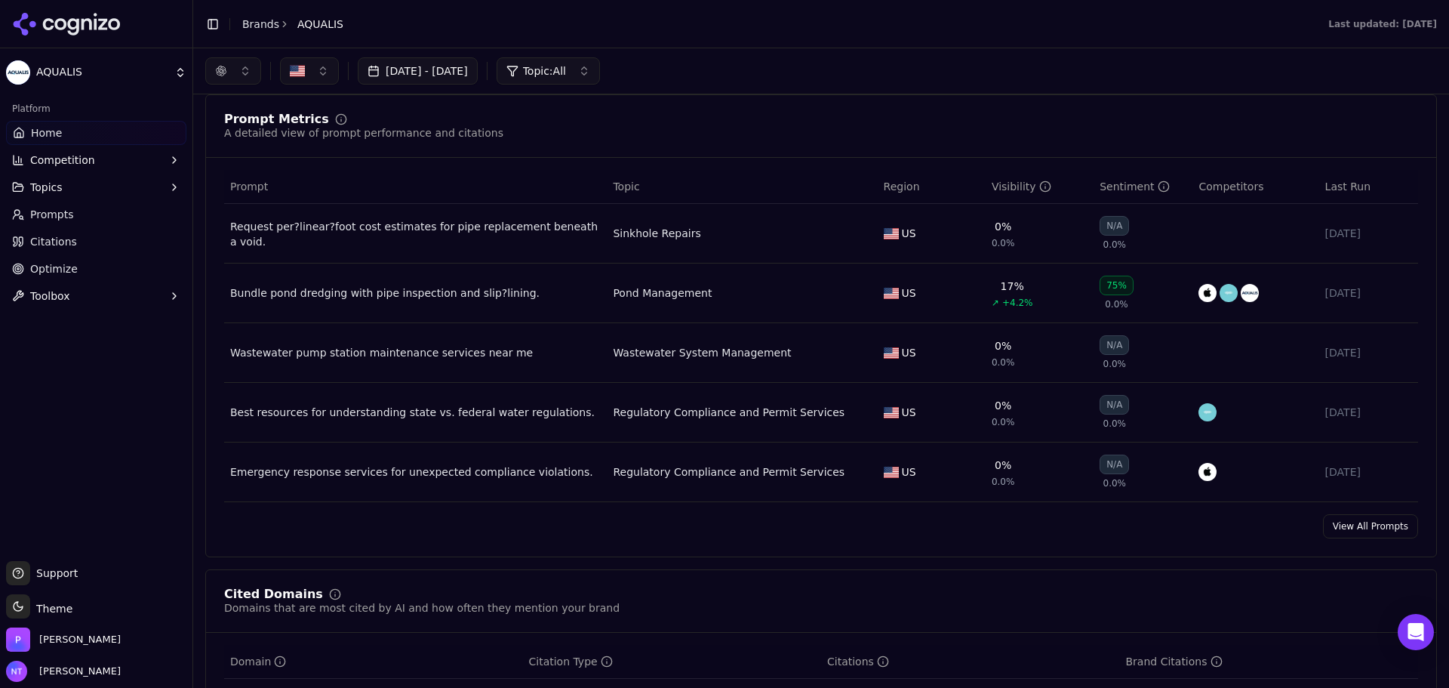
scroll to position [1057, 0]
click at [503, 292] on div "Bundle pond dredging with pipe inspection and slip?lining." at bounding box center [415, 294] width 371 height 15
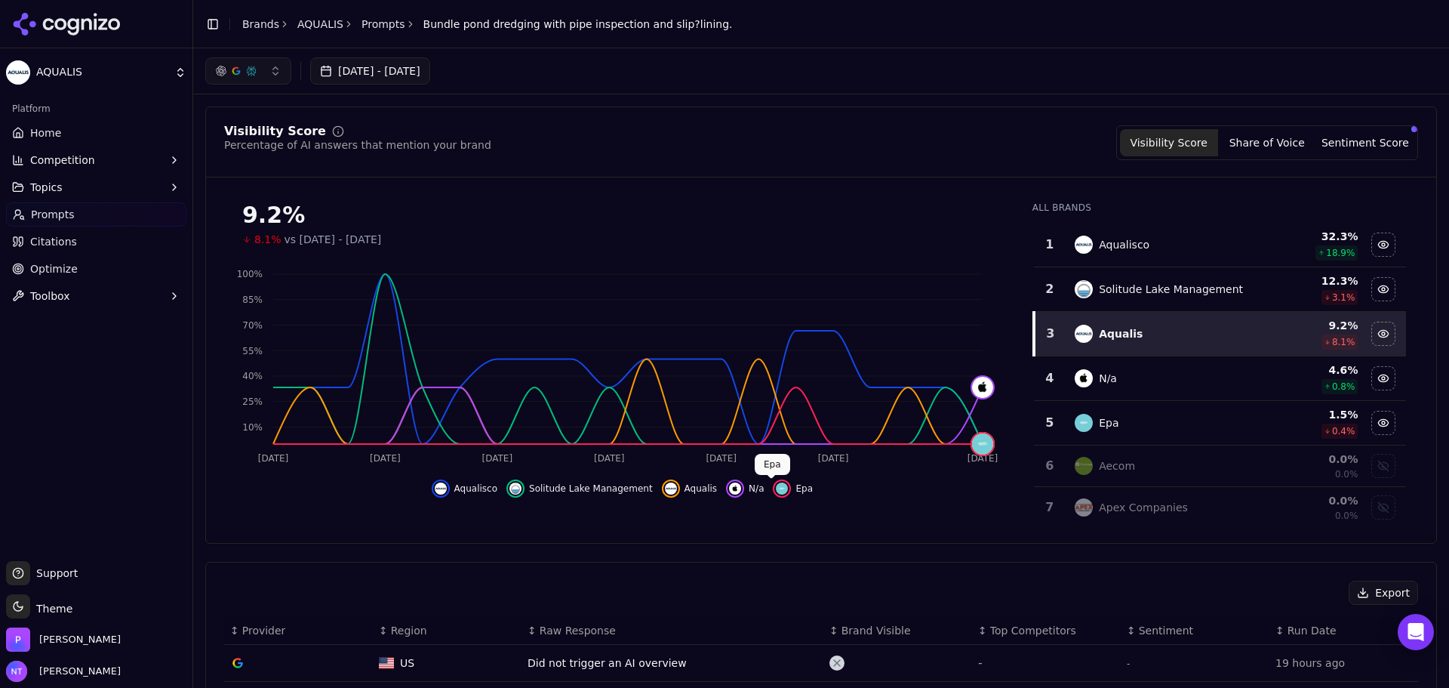
click at [776, 484] on img "Hide epa data" at bounding box center [782, 488] width 12 height 12
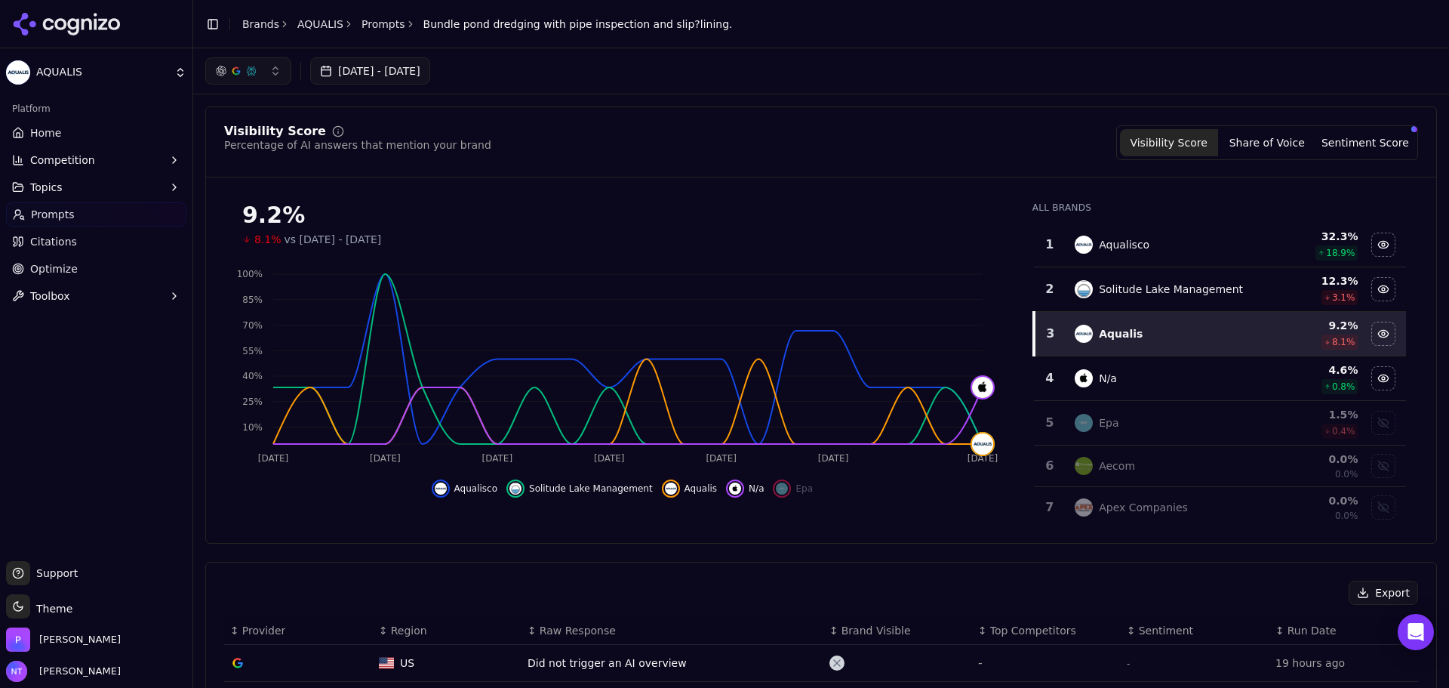
click at [749, 487] on span "N/a" at bounding box center [756, 488] width 15 height 12
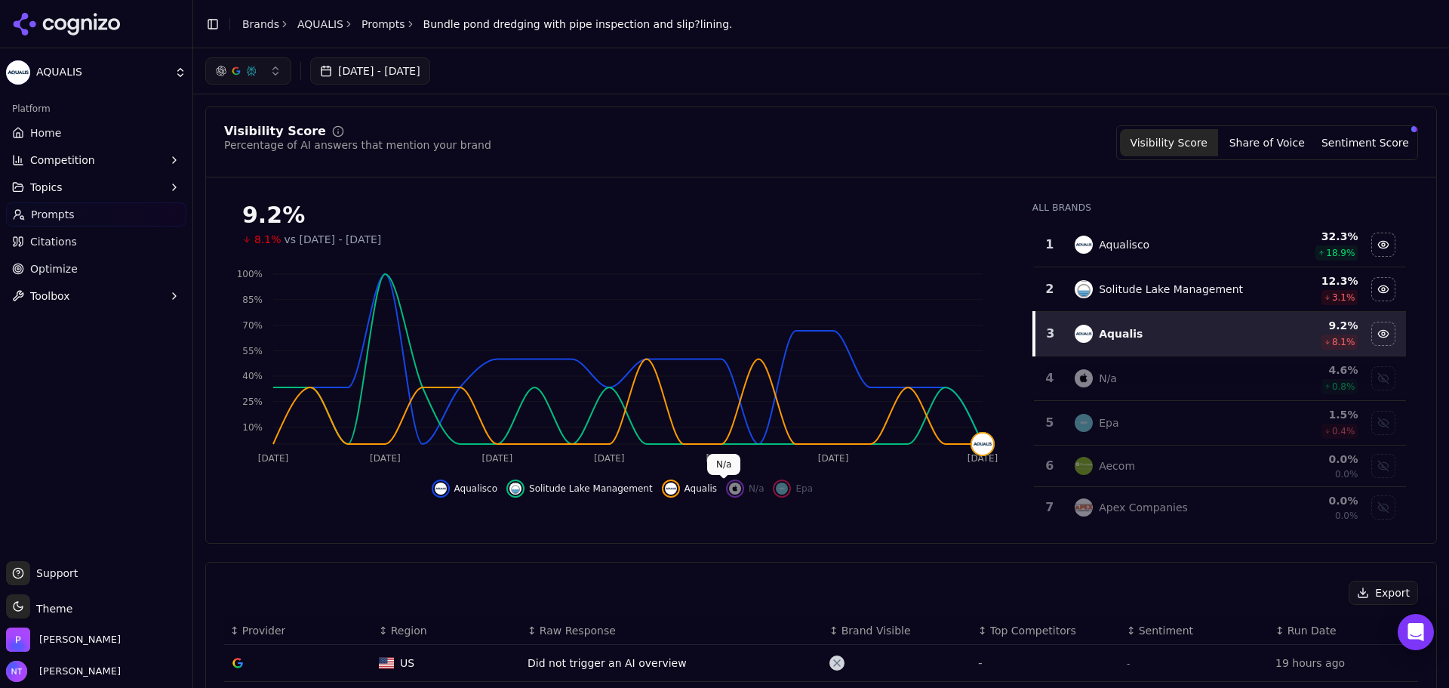
click at [688, 488] on span "Aqualis" at bounding box center [701, 488] width 33 height 12
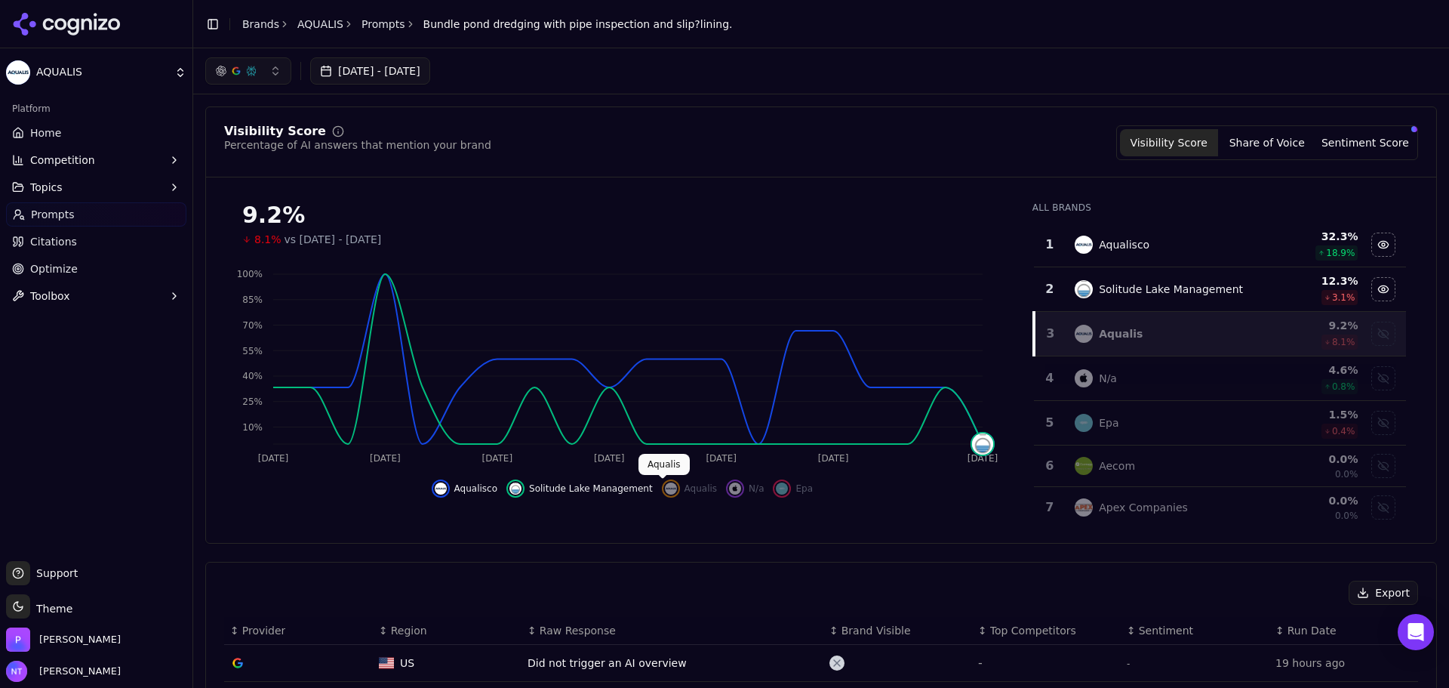
click at [614, 483] on span "Solitude Lake Management" at bounding box center [591, 488] width 124 height 12
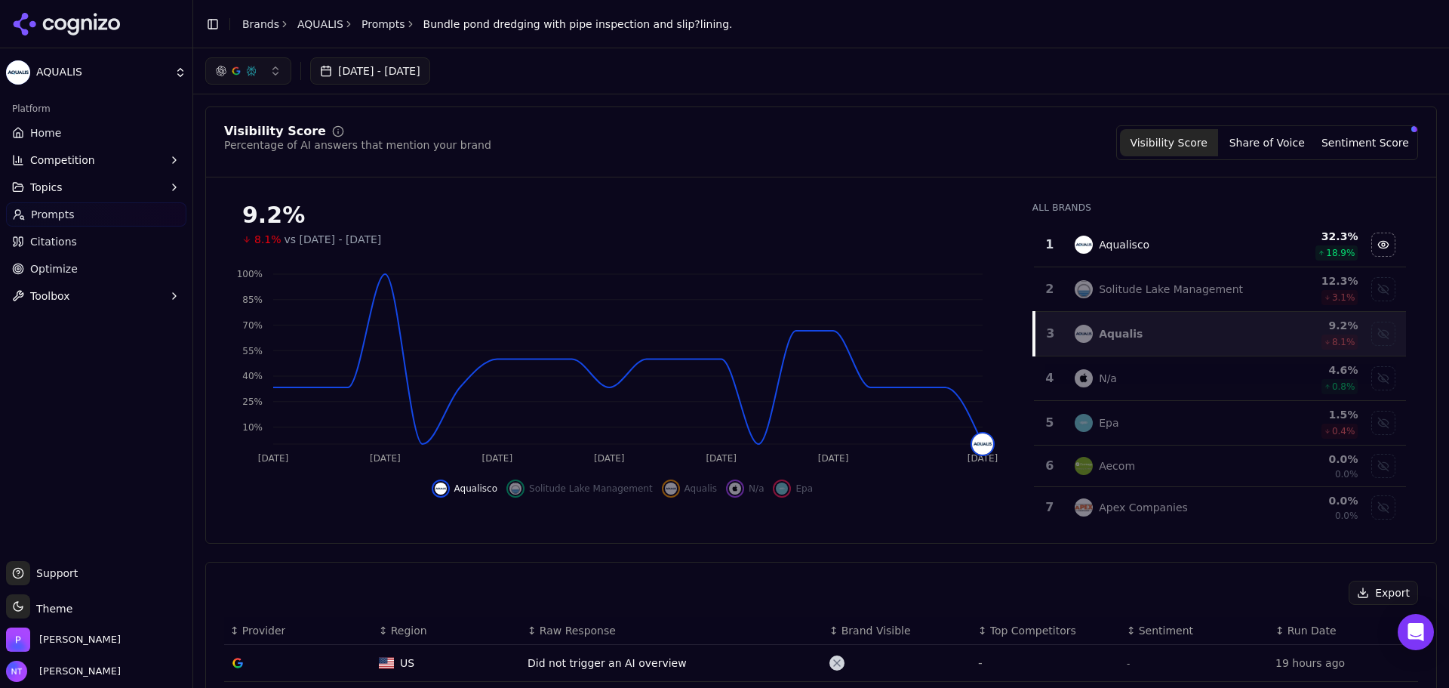
click at [879, 168] on div "Visibility Score Percentage of AI answers that mention your brand Visibility Sc…" at bounding box center [821, 151] width 1230 height 52
